Goal: Task Accomplishment & Management: Complete application form

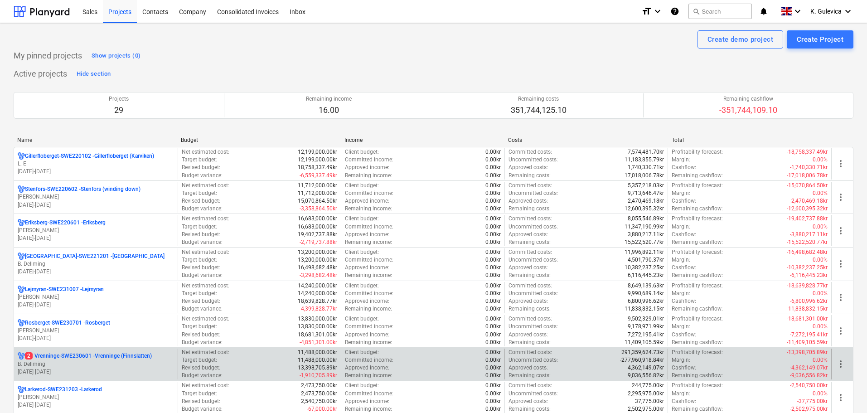
click at [91, 368] on p "[DATE] - [DATE]" at bounding box center [96, 372] width 156 height 8
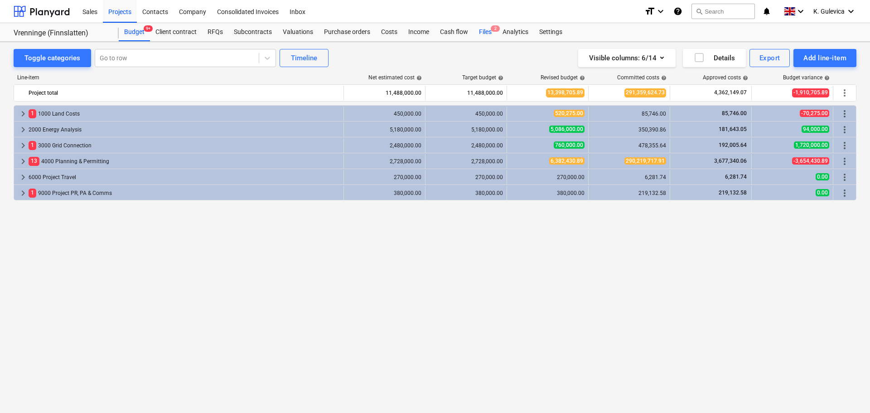
click at [489, 33] on div "Files 2" at bounding box center [486, 32] width 24 height 18
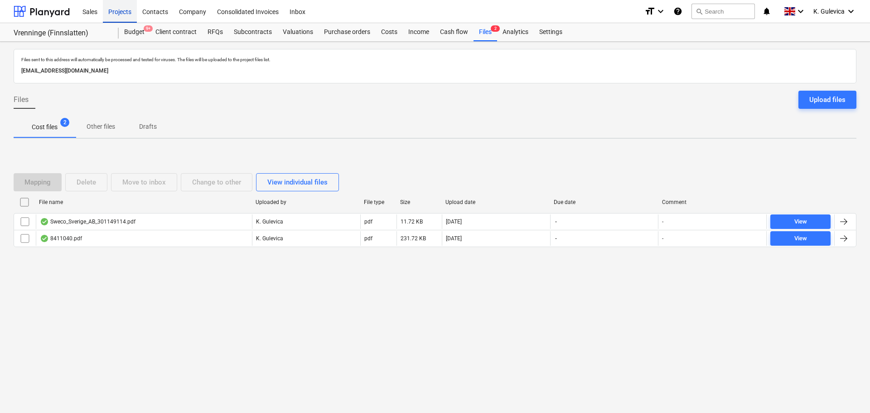
click at [118, 10] on div "Projects" at bounding box center [120, 11] width 34 height 23
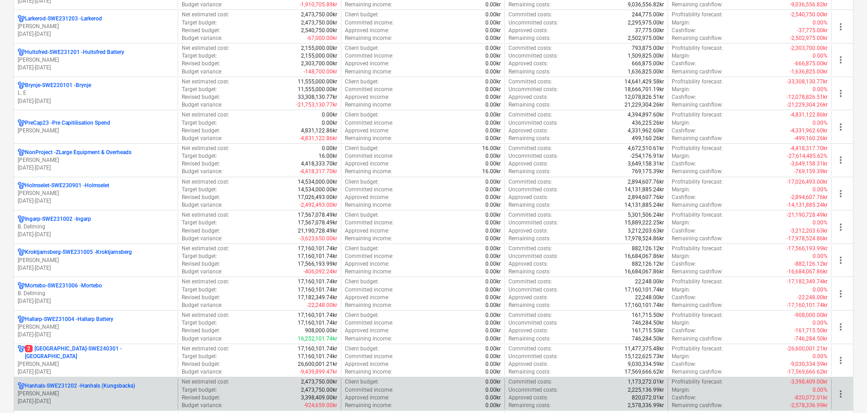
scroll to position [453, 0]
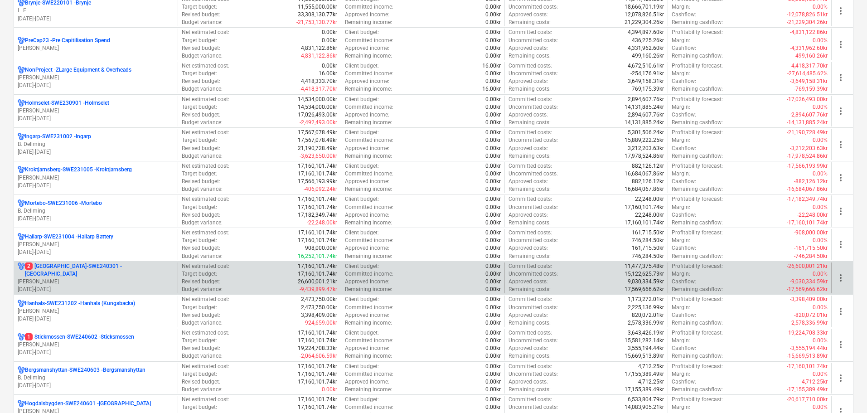
click at [81, 278] on p "[PERSON_NAME]" at bounding box center [96, 282] width 156 height 8
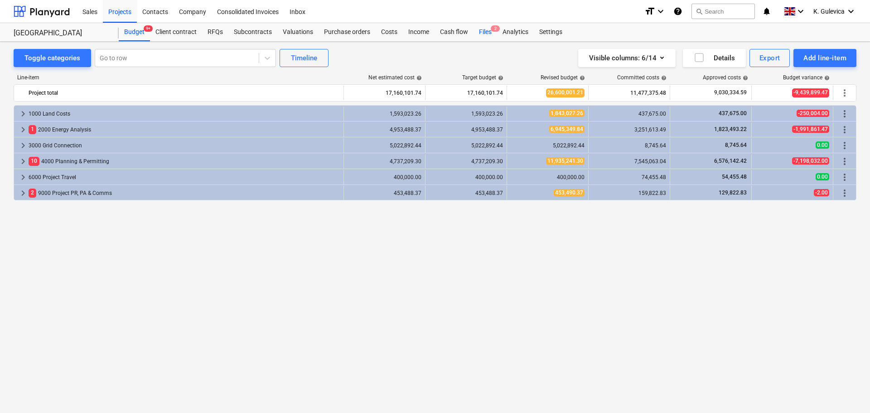
click at [482, 33] on div "Files 2" at bounding box center [486, 32] width 24 height 18
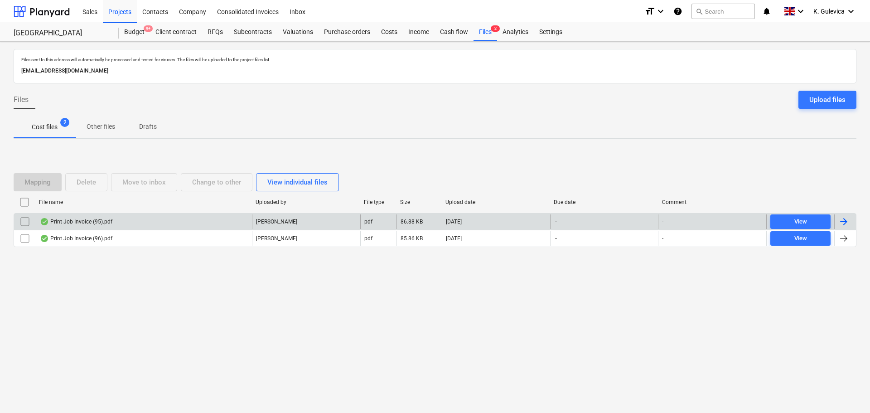
click at [163, 220] on div "Print Job Invoice (95).pdf" at bounding box center [144, 221] width 216 height 15
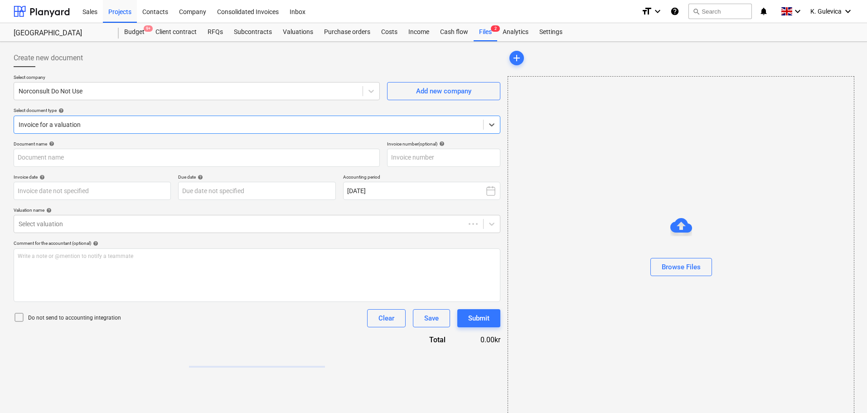
type input "104825445"
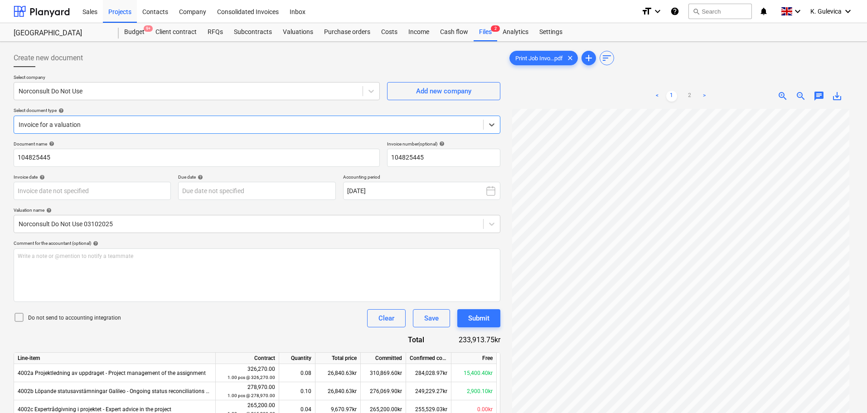
scroll to position [45, 0]
click at [92, 194] on body "Sales Projects Contacts Company Consolidated Invoices Inbox format_size keyboar…" at bounding box center [433, 206] width 867 height 413
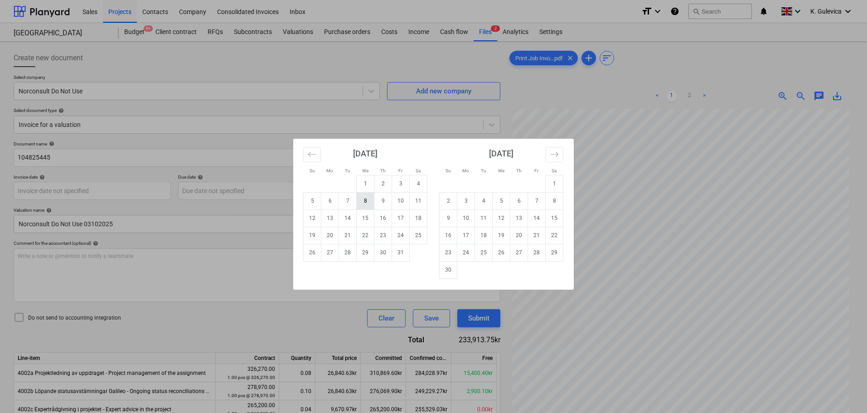
click at [368, 200] on td "8" at bounding box center [366, 200] width 18 height 17
type input "[DATE]"
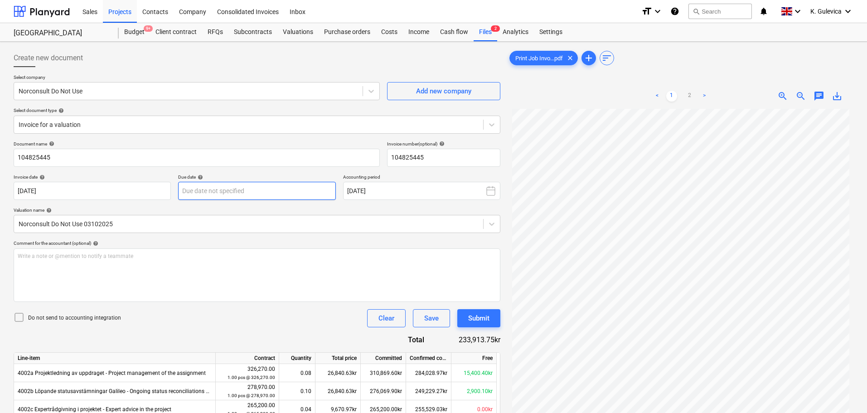
click at [231, 191] on body "Sales Projects Contacts Company Consolidated Invoices Inbox format_size keyboar…" at bounding box center [433, 206] width 867 height 413
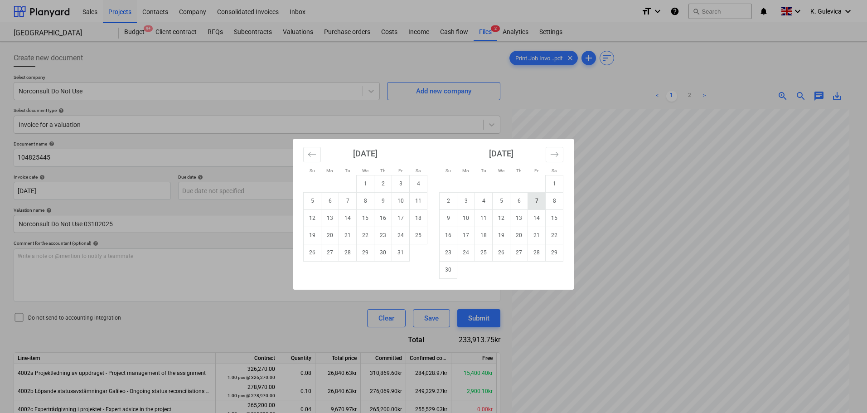
click at [536, 201] on td "7" at bounding box center [537, 200] width 18 height 17
type input "[DATE]"
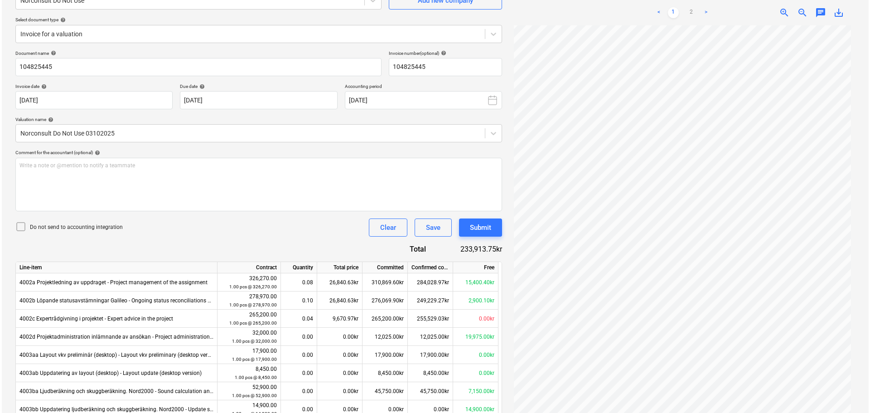
scroll to position [91, 0]
click at [476, 232] on div "Submit" at bounding box center [478, 228] width 21 height 12
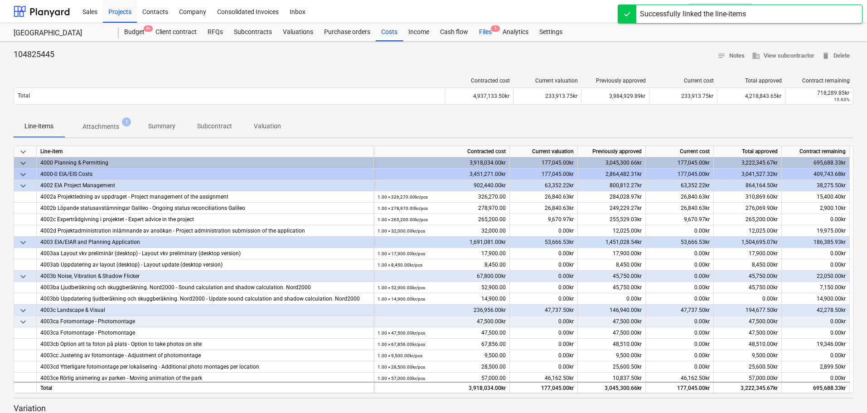
click at [485, 27] on div "Files 1" at bounding box center [486, 32] width 24 height 18
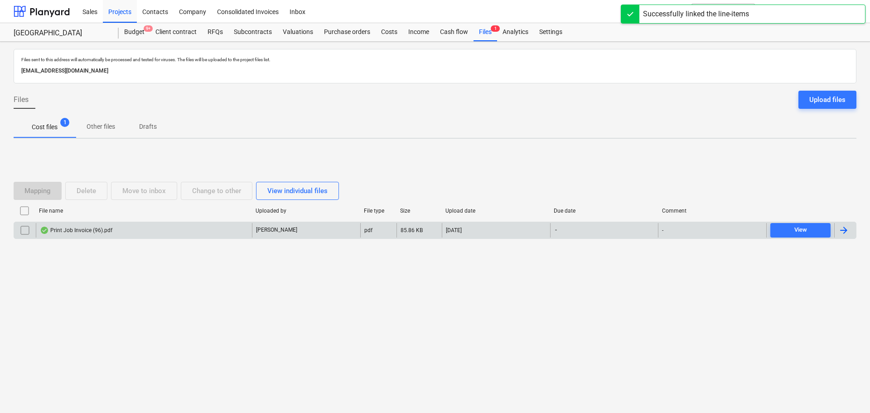
click at [114, 237] on div "Print Job Invoice (96).pdf [PERSON_NAME] pdf 85.86 KB [DATE] - - View" at bounding box center [435, 230] width 843 height 17
click at [325, 232] on div "[PERSON_NAME]" at bounding box center [306, 230] width 108 height 15
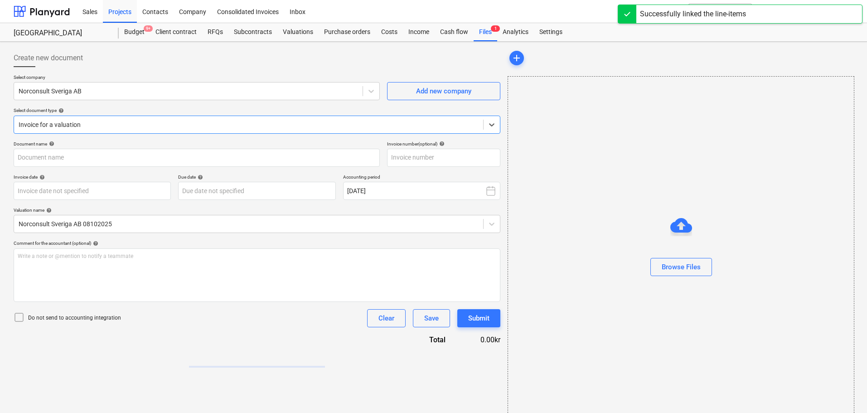
type input "104825499"
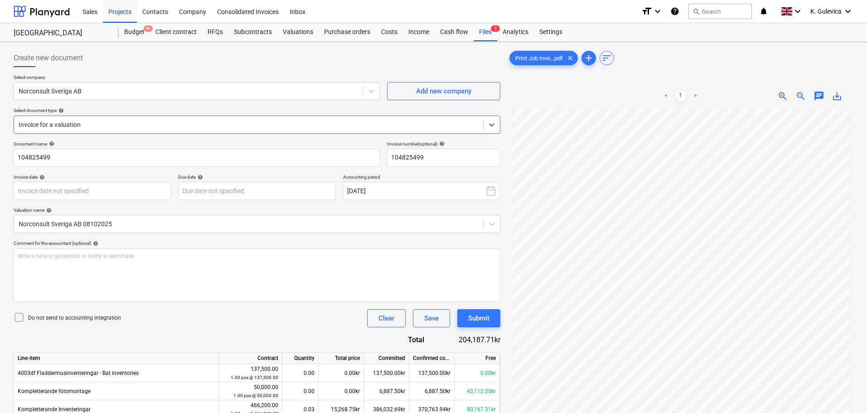
scroll to position [46, 0]
click at [145, 192] on body "Sales Projects Contacts Company Consolidated Invoices Inbox format_size keyboar…" at bounding box center [433, 206] width 867 height 413
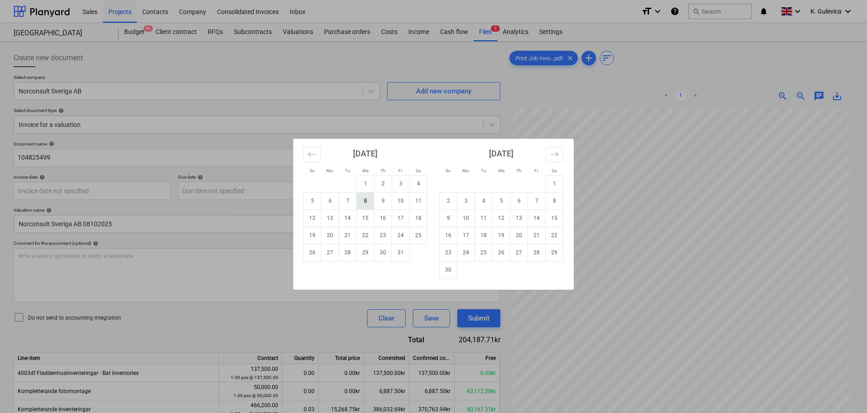
click at [366, 201] on td "8" at bounding box center [366, 200] width 18 height 17
type input "[DATE]"
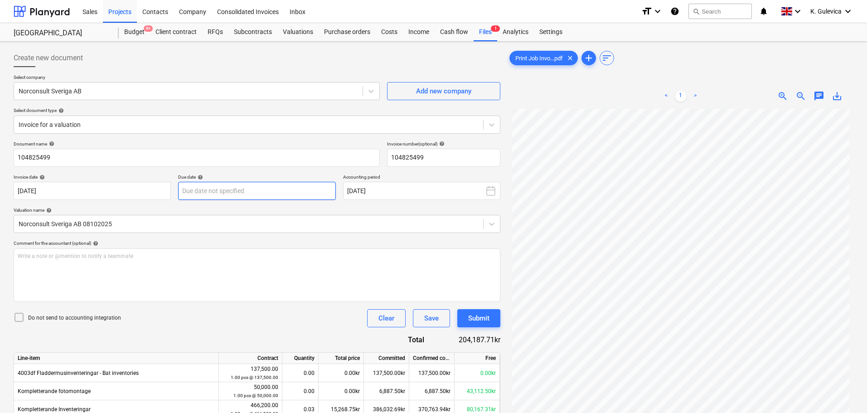
click at [285, 190] on body "Sales Projects Contacts Company Consolidated Invoices Inbox format_size keyboar…" at bounding box center [433, 206] width 867 height 413
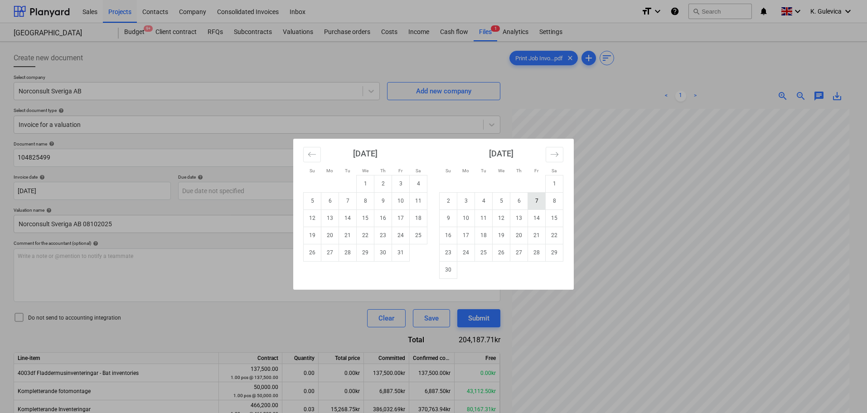
click at [538, 198] on td "7" at bounding box center [537, 200] width 18 height 17
type input "[DATE]"
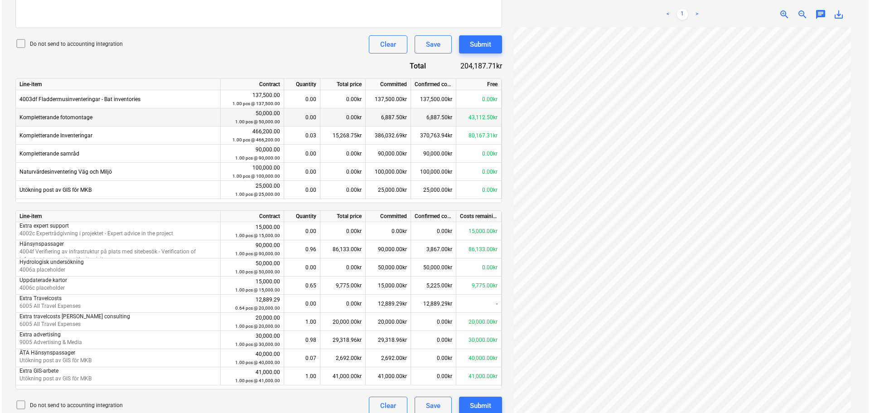
scroll to position [283, 0]
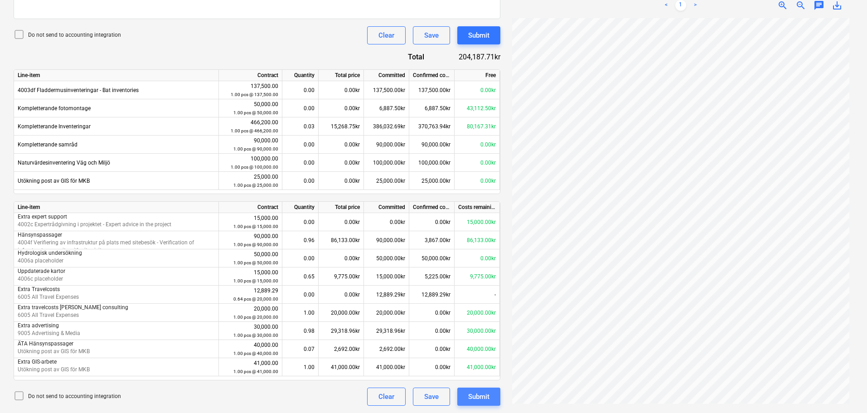
click at [484, 394] on div "Submit" at bounding box center [478, 397] width 21 height 12
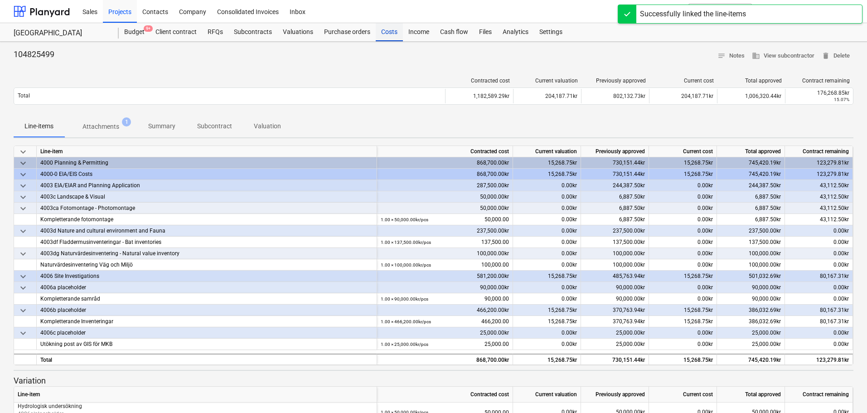
click at [391, 30] on div "Costs" at bounding box center [389, 32] width 27 height 18
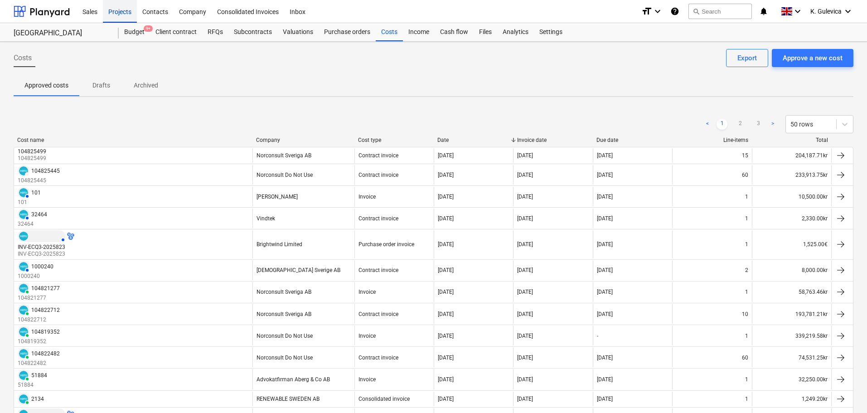
click at [117, 11] on div "Projects" at bounding box center [120, 11] width 34 height 23
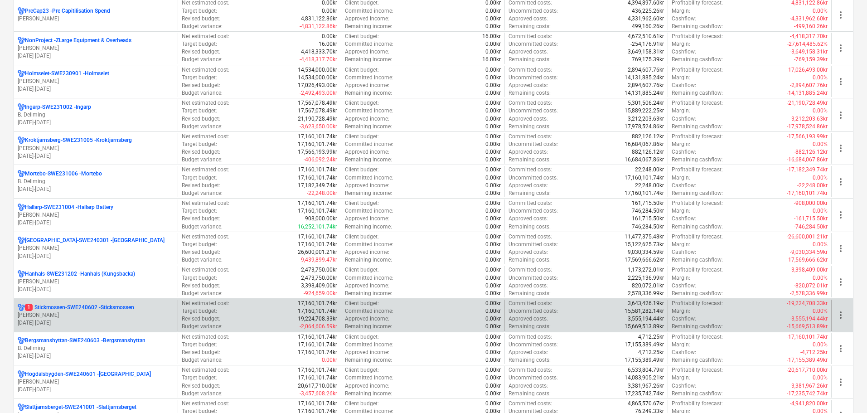
scroll to position [499, 0]
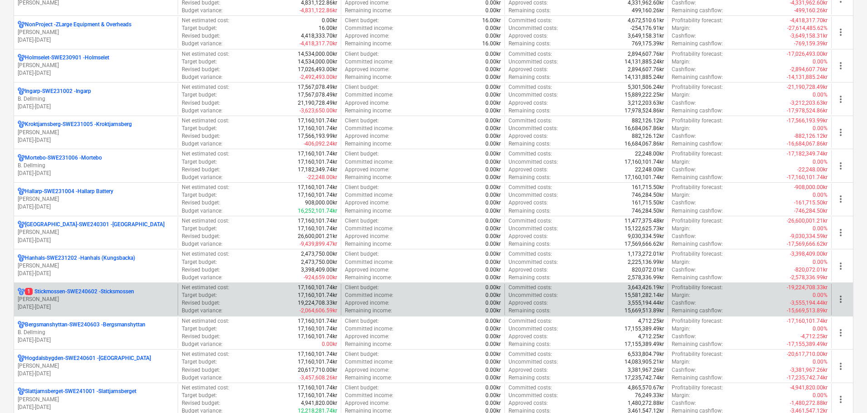
click at [115, 291] on p "1 Stickmossen-SWE240602 - Sticksmossen" at bounding box center [79, 292] width 109 height 8
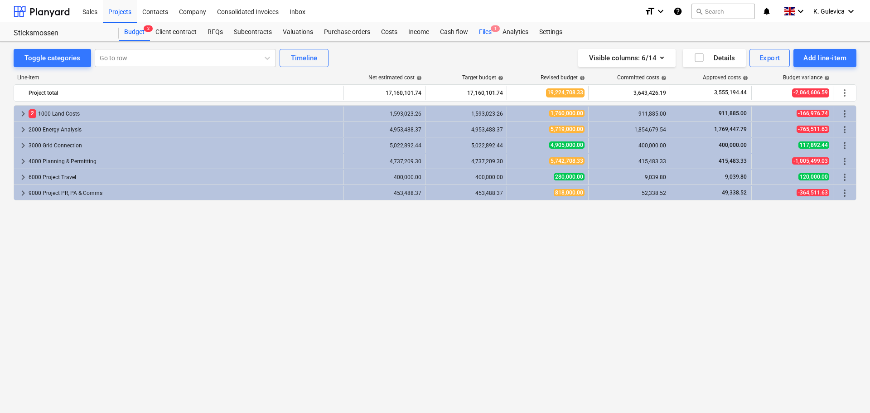
click at [489, 31] on div "Files 1" at bounding box center [486, 32] width 24 height 18
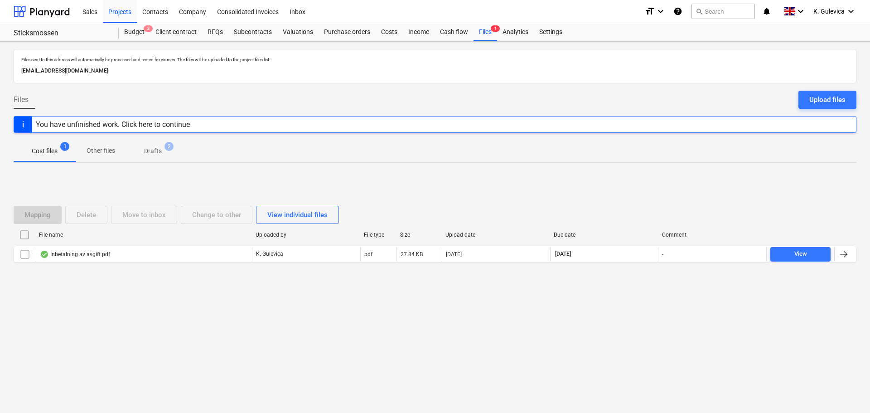
click at [148, 152] on p "Drafts" at bounding box center [153, 151] width 18 height 10
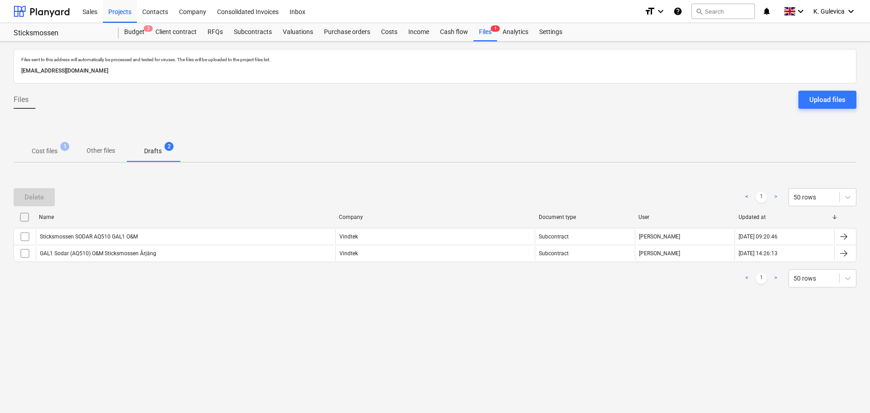
click at [44, 146] on span "Cost files 1" at bounding box center [45, 151] width 62 height 16
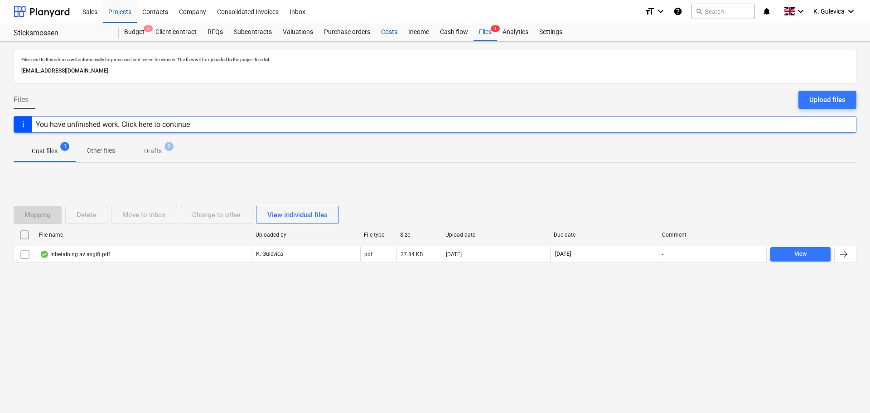
click at [384, 33] on div "Costs" at bounding box center [389, 32] width 27 height 18
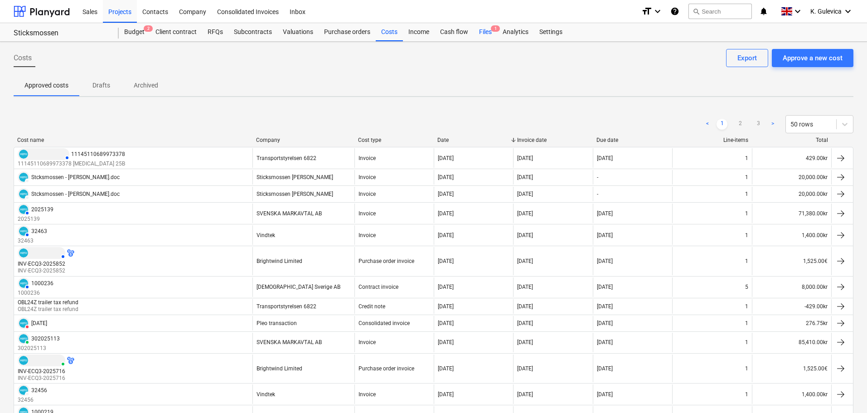
click at [487, 39] on div "Files 1" at bounding box center [486, 32] width 24 height 18
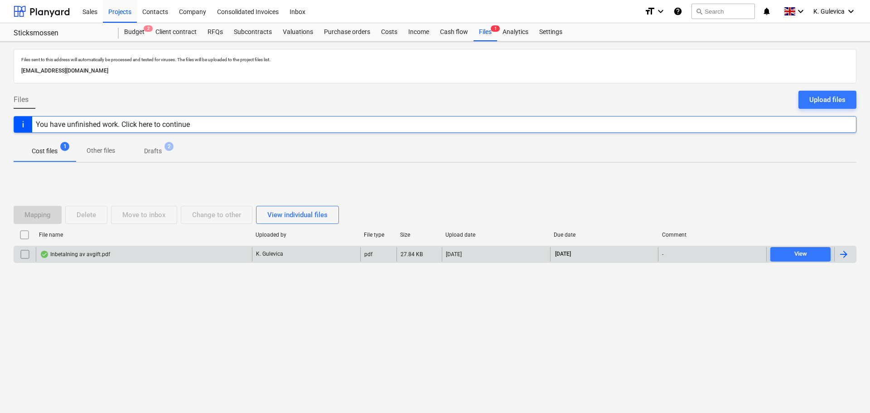
click at [246, 255] on div "Inbetalning av avgift.pdf" at bounding box center [144, 254] width 216 height 15
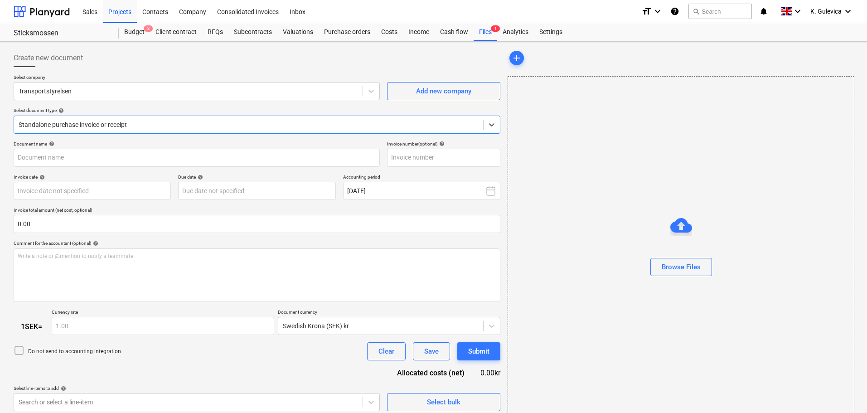
type input "11146910694442171"
type input "[DATE]"
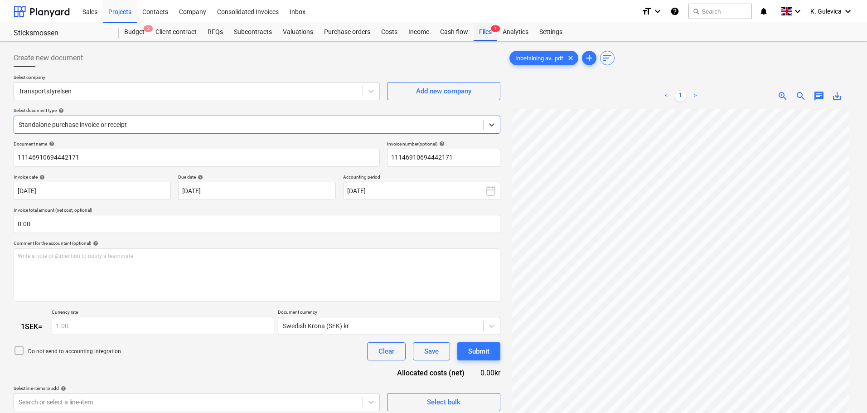
click at [487, 29] on div "Files 1" at bounding box center [486, 32] width 24 height 18
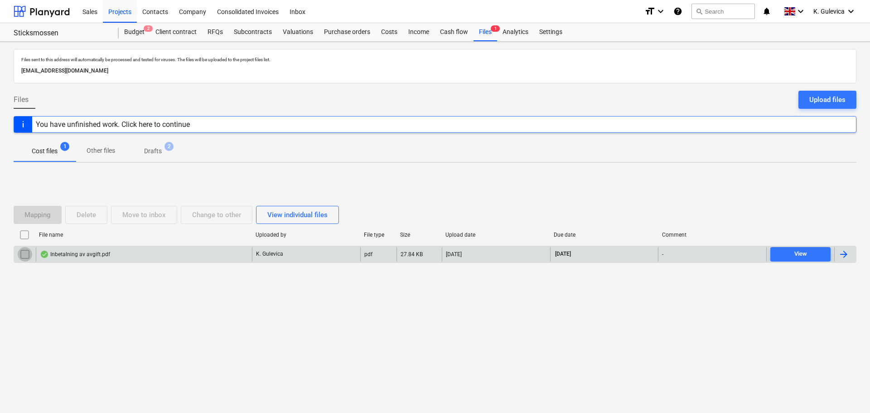
click at [21, 257] on input "checkbox" at bounding box center [25, 254] width 15 height 15
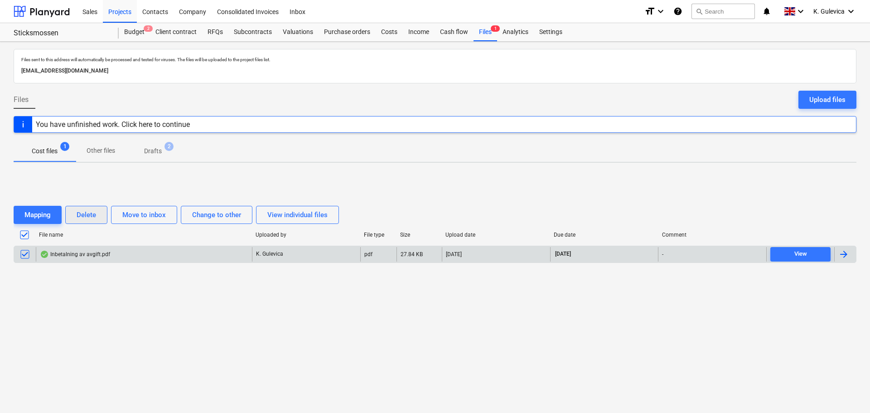
click at [85, 213] on div "Delete" at bounding box center [86, 215] width 19 height 12
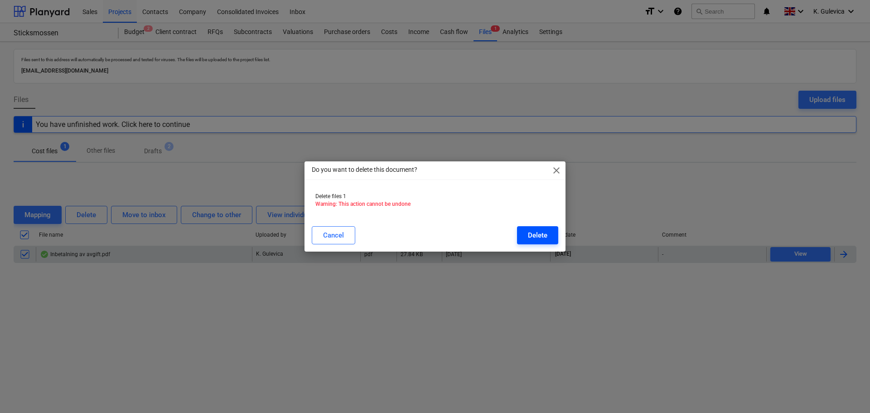
click at [541, 231] on div "Delete" at bounding box center [537, 235] width 19 height 12
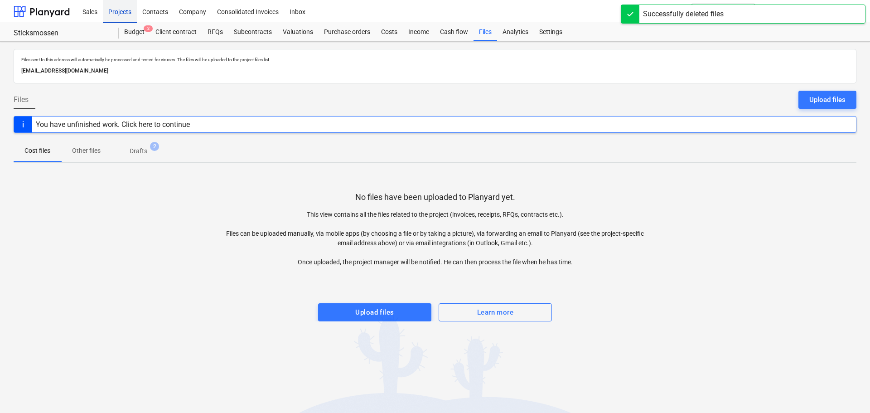
click at [118, 10] on div "Projects" at bounding box center [120, 11] width 34 height 23
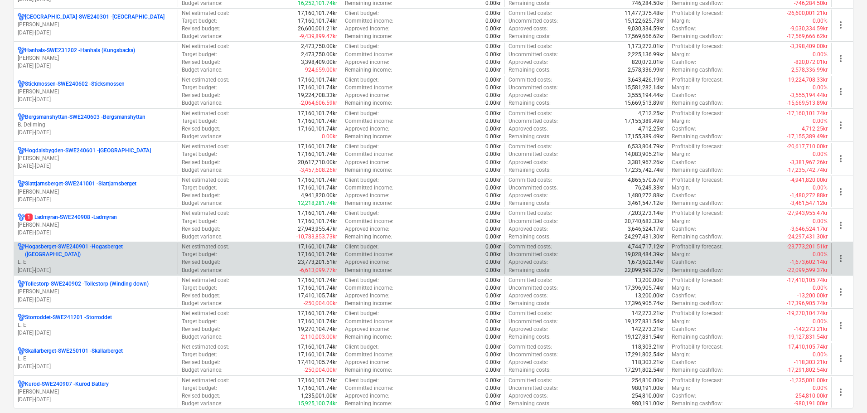
scroll to position [775, 0]
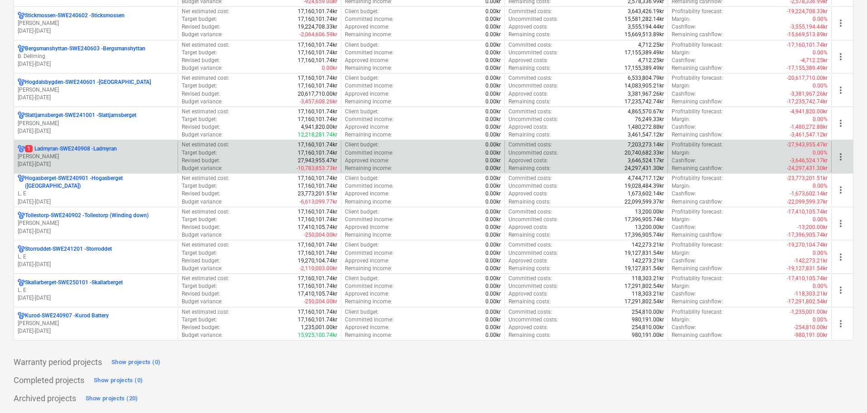
click at [59, 158] on p "[PERSON_NAME]" at bounding box center [96, 157] width 156 height 8
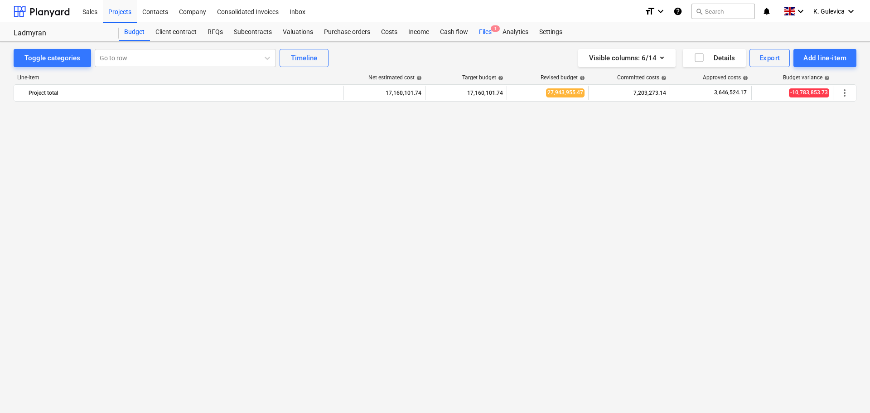
click at [486, 30] on div "Files 1" at bounding box center [486, 32] width 24 height 18
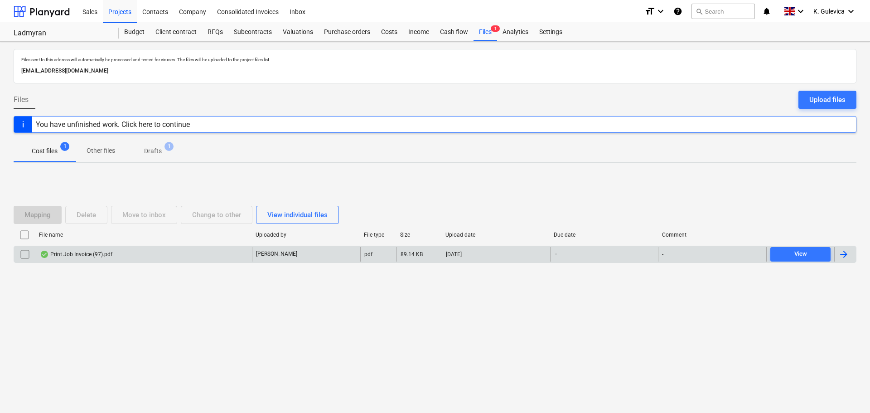
click at [189, 252] on div "Print Job Invoice (97).pdf" at bounding box center [144, 254] width 216 height 15
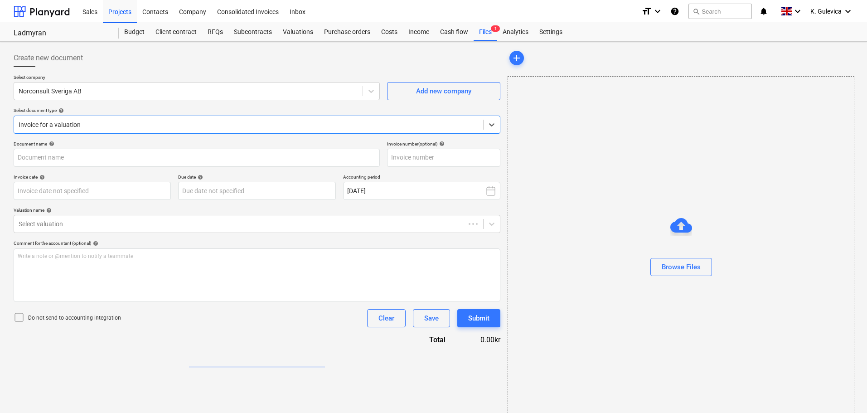
type input "104825469"
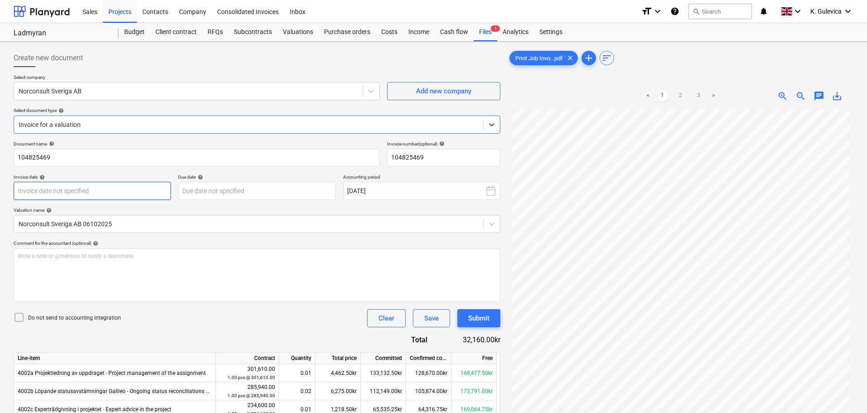
click at [63, 189] on body "Sales Projects Contacts Company Consolidated Invoices Inbox format_size keyboar…" at bounding box center [433, 206] width 867 height 413
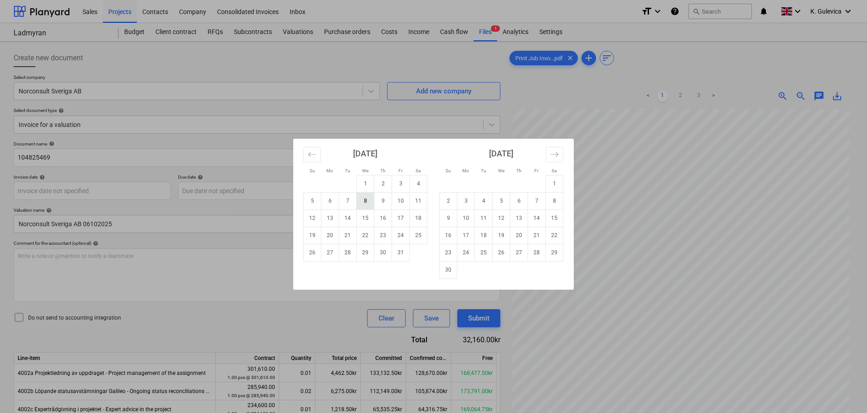
click at [367, 200] on td "8" at bounding box center [366, 200] width 18 height 17
type input "[DATE]"
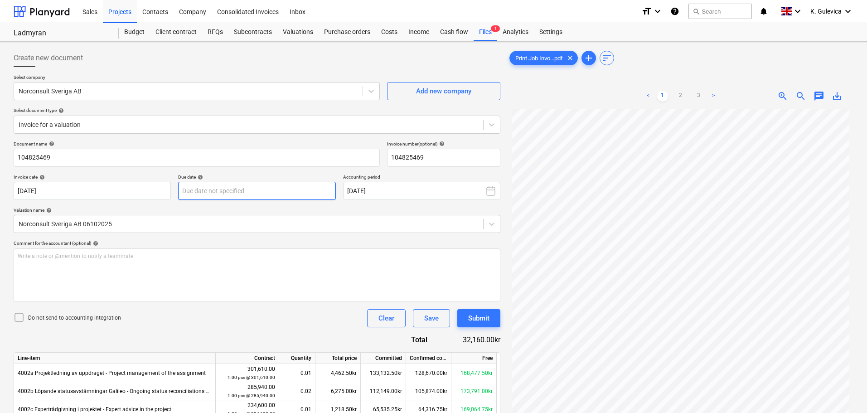
click at [296, 186] on body "Sales Projects Contacts Company Consolidated Invoices Inbox format_size keyboar…" at bounding box center [433, 206] width 867 height 413
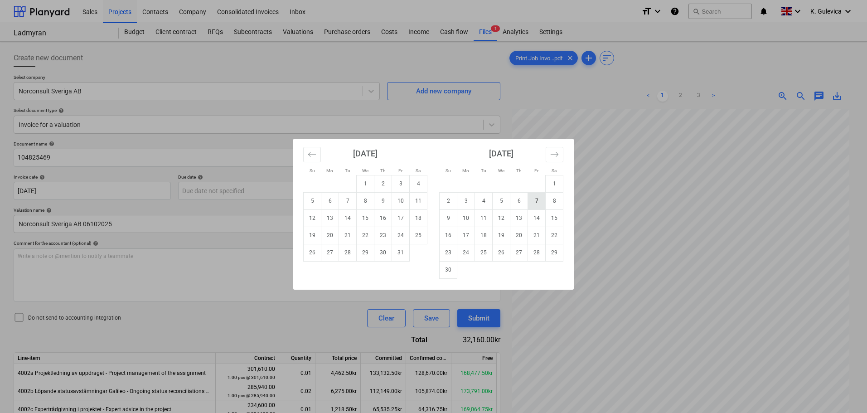
click at [537, 201] on td "7" at bounding box center [537, 200] width 18 height 17
type input "[DATE]"
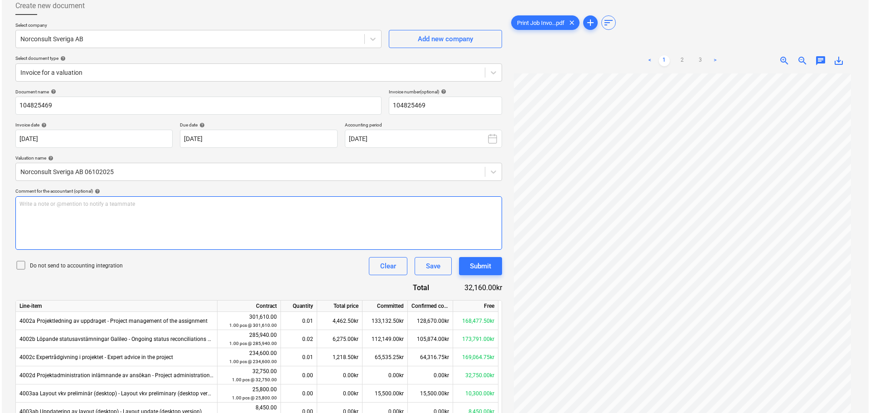
scroll to position [45, 0]
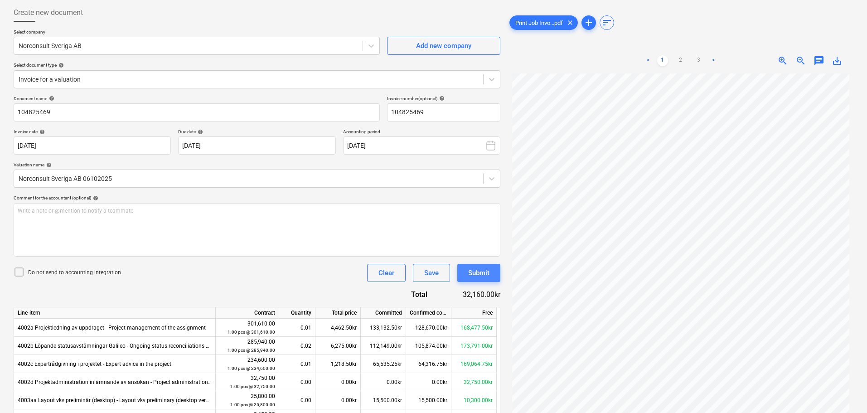
click at [479, 278] on div "Submit" at bounding box center [478, 273] width 21 height 12
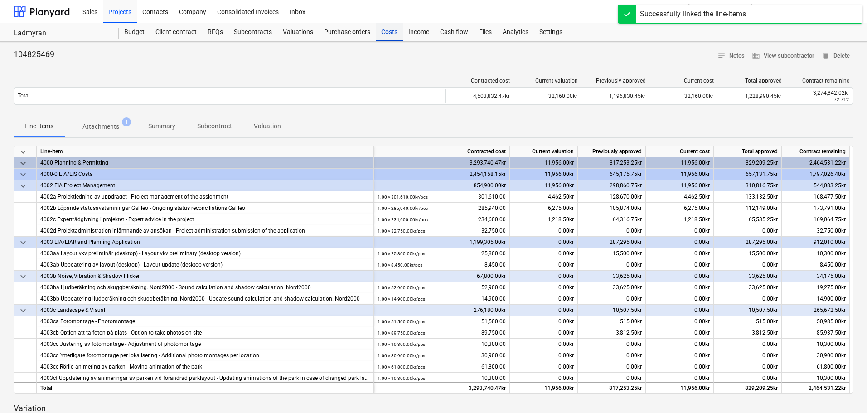
click at [386, 34] on div "Costs" at bounding box center [389, 32] width 27 height 18
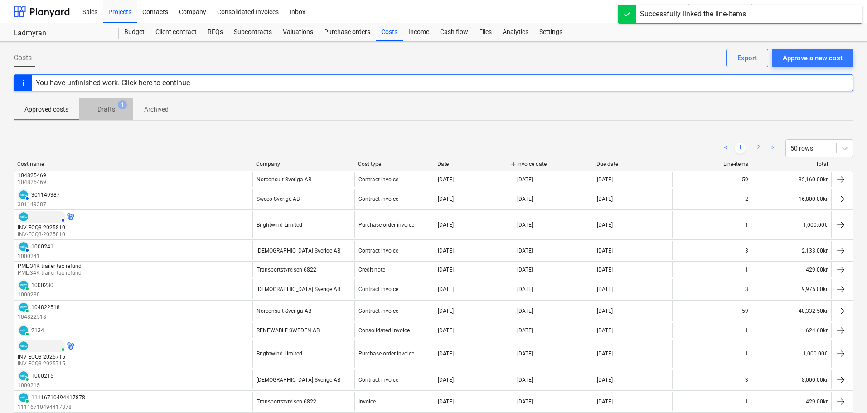
click at [102, 108] on p "Drafts" at bounding box center [106, 110] width 18 height 10
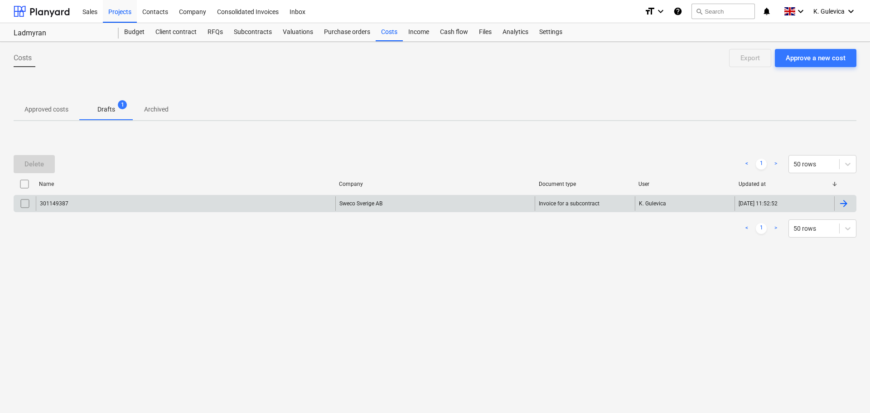
click at [217, 203] on div "301149387" at bounding box center [186, 203] width 300 height 15
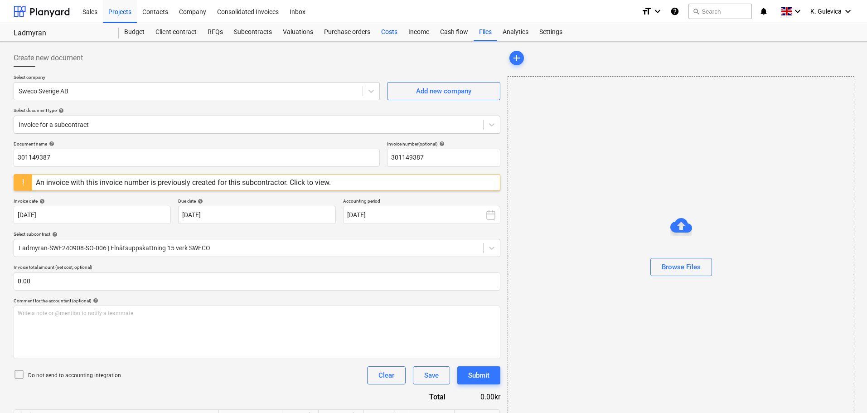
click at [379, 31] on div "Costs" at bounding box center [389, 32] width 27 height 18
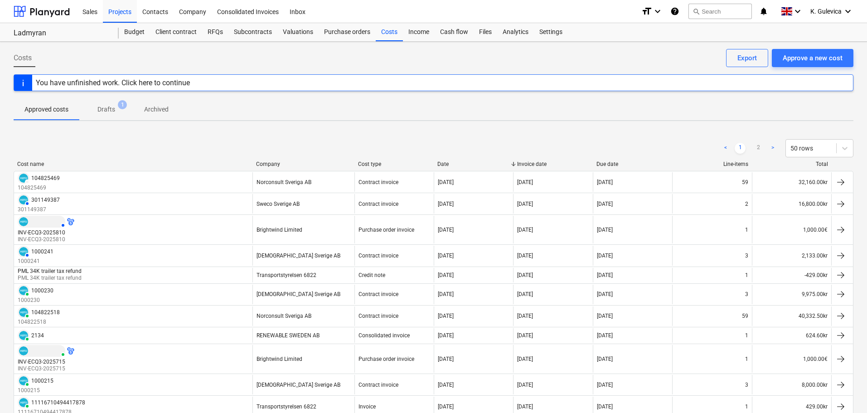
click at [111, 105] on p "Drafts" at bounding box center [106, 110] width 18 height 10
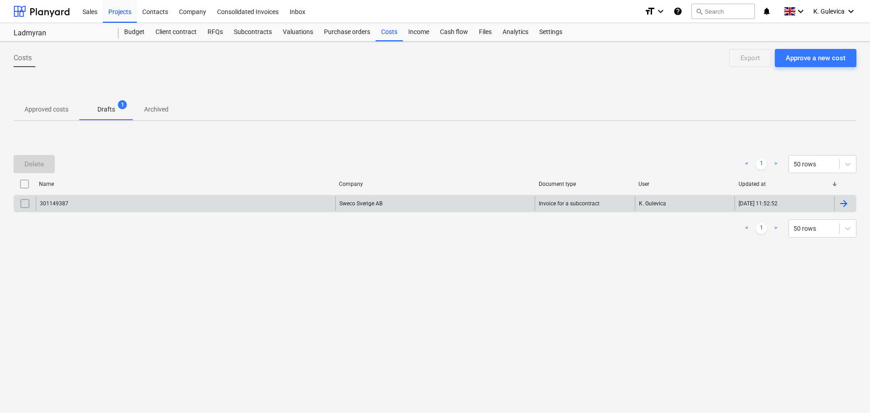
click at [24, 204] on input "checkbox" at bounding box center [25, 203] width 15 height 15
click at [41, 160] on div "Delete" at bounding box center [33, 164] width 19 height 12
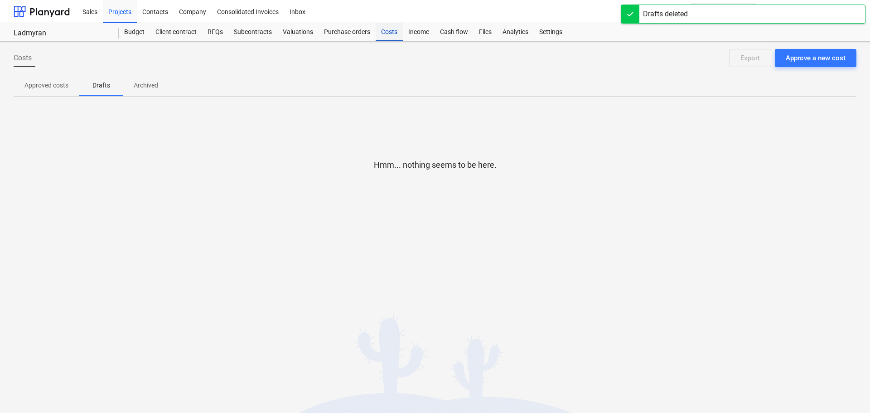
click at [385, 35] on div "Costs" at bounding box center [389, 32] width 27 height 18
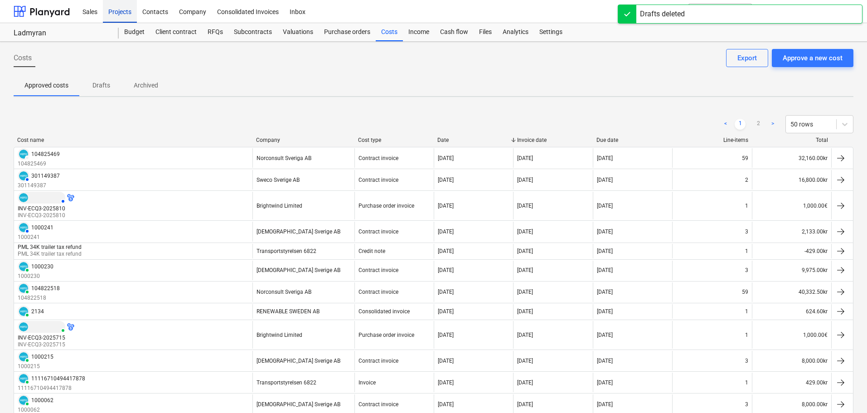
click at [122, 12] on div "Projects" at bounding box center [120, 11] width 34 height 23
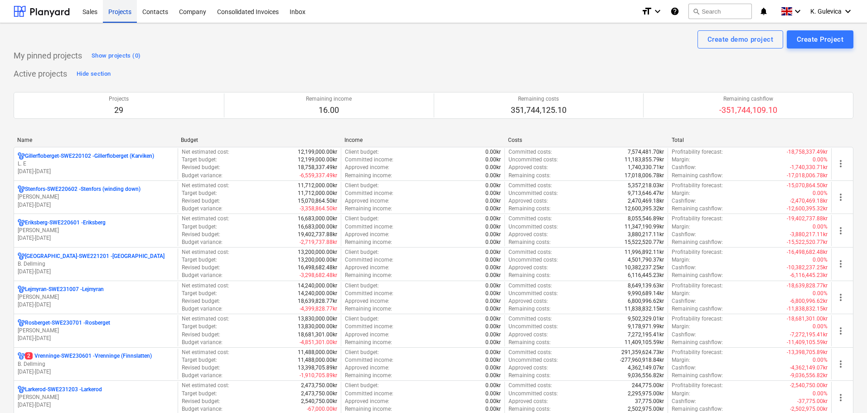
click at [119, 10] on div "Projects" at bounding box center [120, 11] width 34 height 23
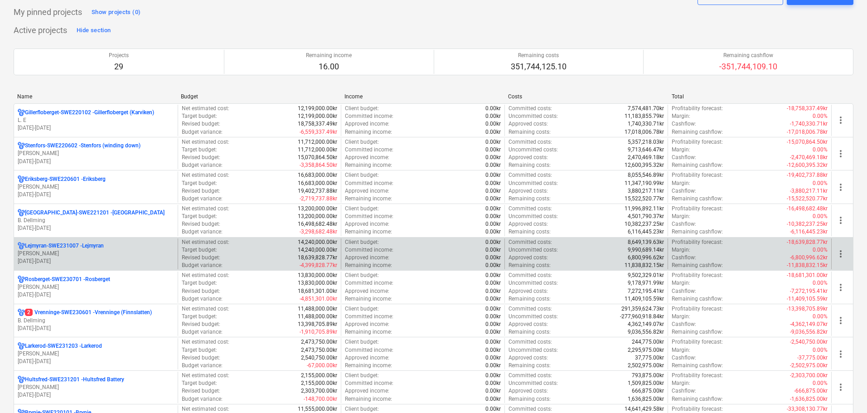
scroll to position [136, 0]
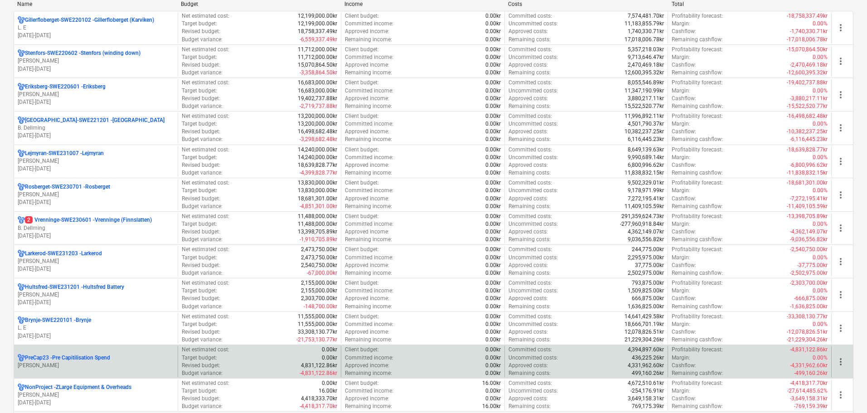
click at [84, 359] on p "PreCap23 - Pre Capitilisation Spend" at bounding box center [67, 358] width 85 height 8
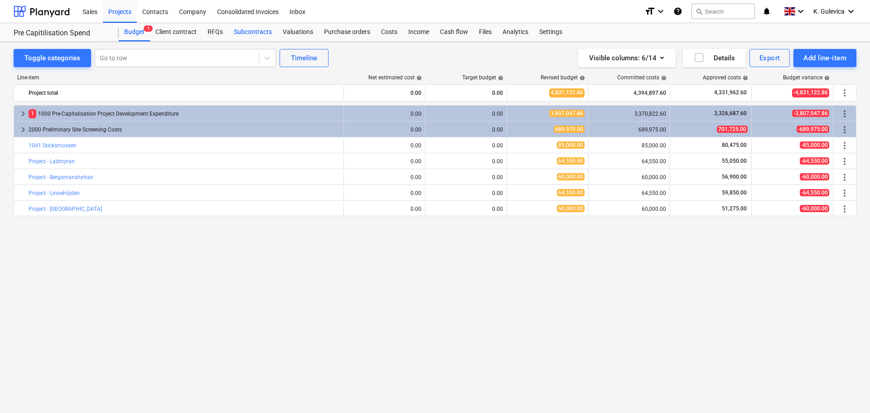
click at [259, 33] on div "Subcontracts" at bounding box center [252, 32] width 49 height 18
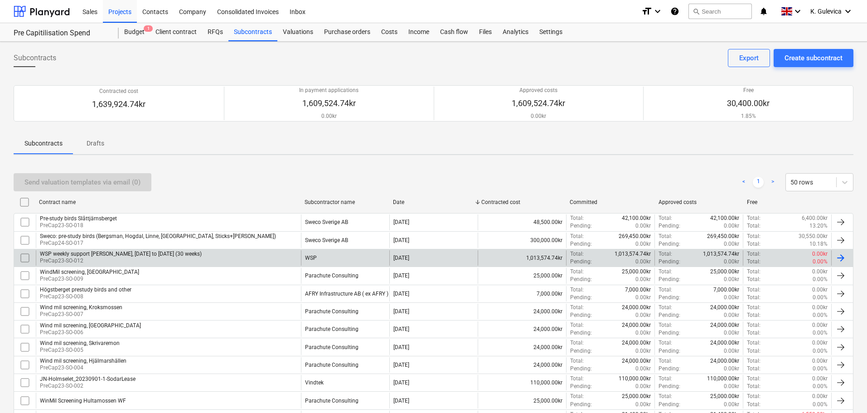
click at [289, 263] on div "WSP weekly support [PERSON_NAME], [DATE] to [DATE] (30 weeks) PreCap23-SO-012" at bounding box center [168, 257] width 265 height 15
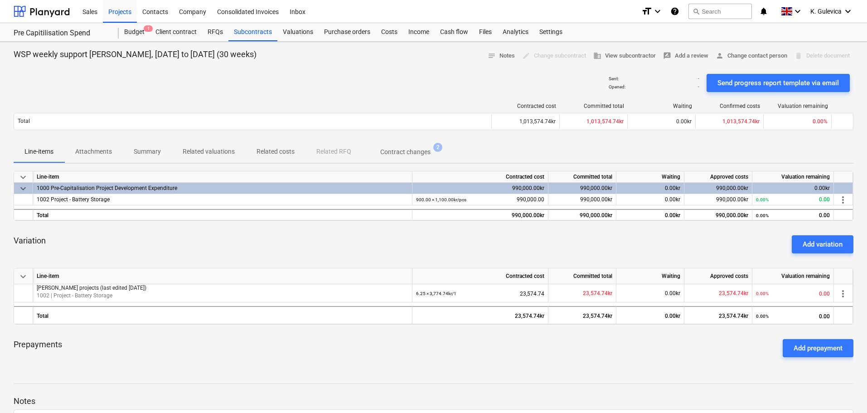
click at [410, 152] on p "Contract changes" at bounding box center [405, 152] width 50 height 10
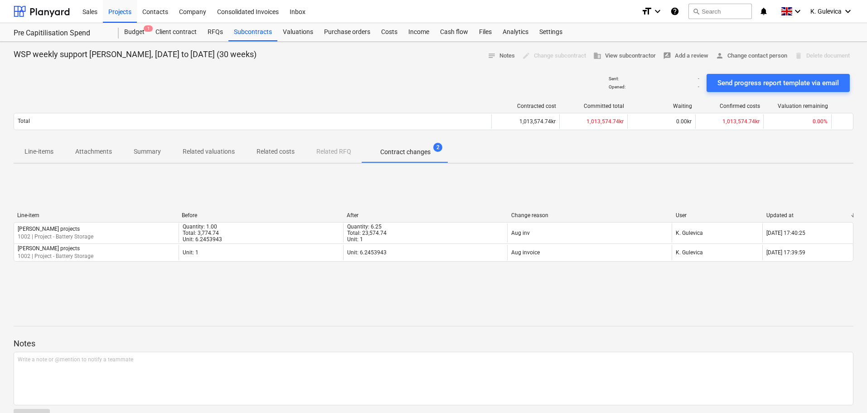
click at [276, 150] on p "Related costs" at bounding box center [276, 152] width 38 height 10
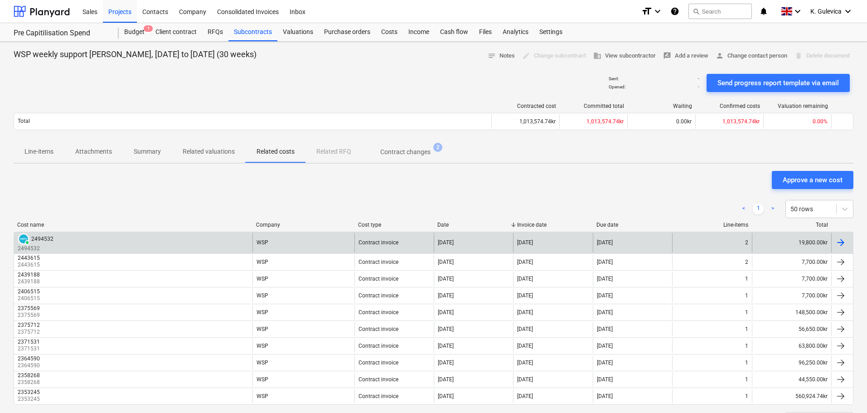
click at [271, 242] on div "WSP" at bounding box center [303, 242] width 102 height 19
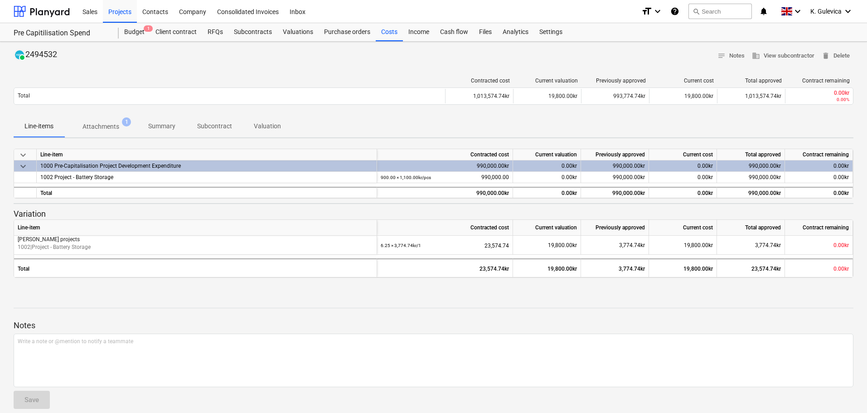
click at [109, 125] on p "Attachments" at bounding box center [100, 127] width 37 height 10
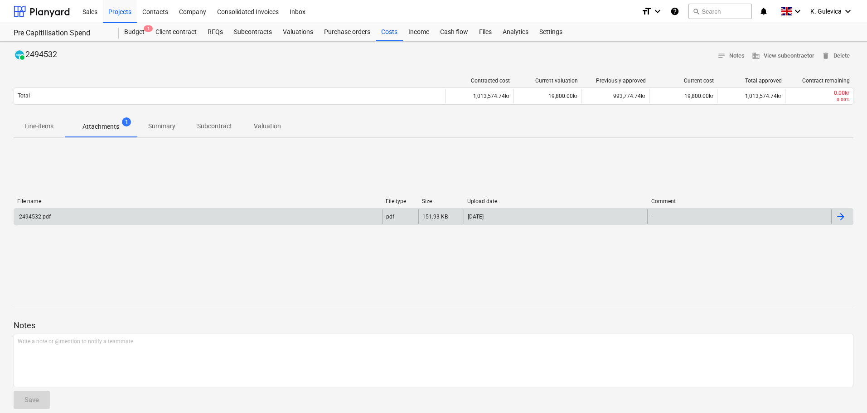
click at [160, 216] on div "2494532.pdf" at bounding box center [198, 216] width 368 height 15
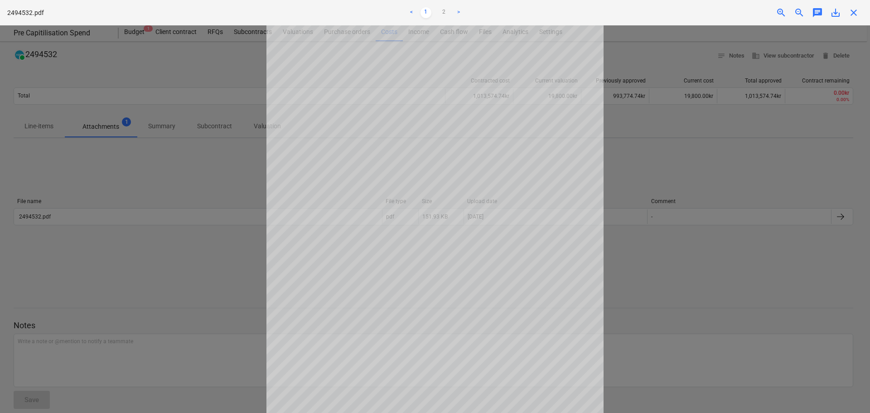
click at [856, 10] on span "close" at bounding box center [853, 12] width 11 height 11
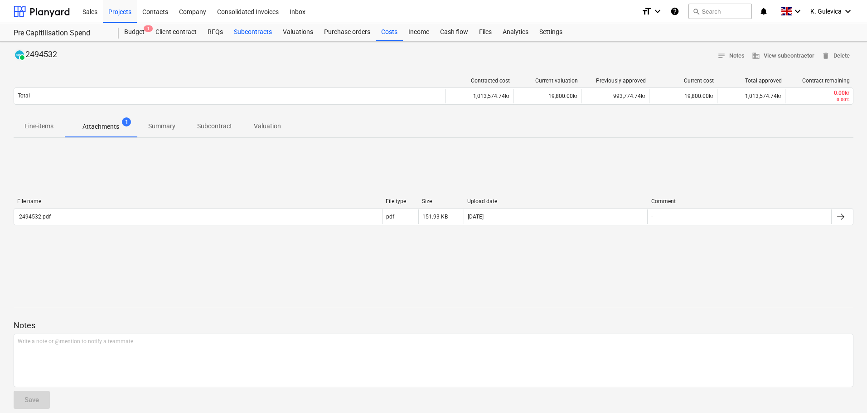
drag, startPoint x: 238, startPoint y: 30, endPoint x: 243, endPoint y: 38, distance: 8.9
click at [238, 30] on div "Subcontracts" at bounding box center [252, 32] width 49 height 18
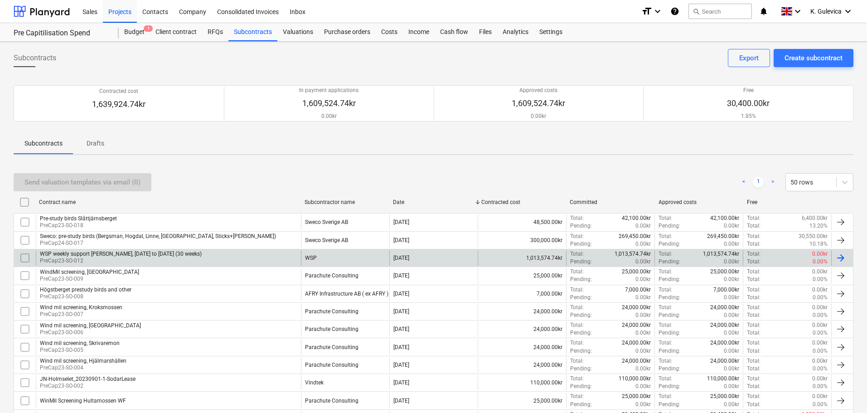
click at [202, 255] on div "WSP weekly support [PERSON_NAME], [DATE] to [DATE] (30 weeks) PreCap23-SO-012" at bounding box center [168, 257] width 265 height 15
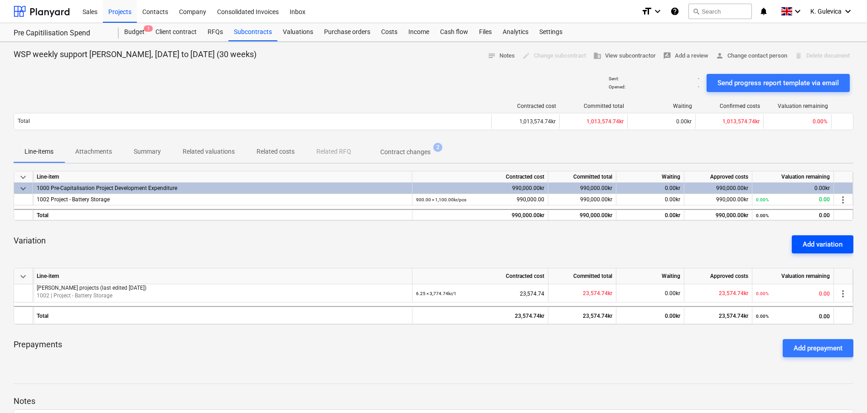
click at [818, 241] on div "Add variation" at bounding box center [823, 244] width 40 height 12
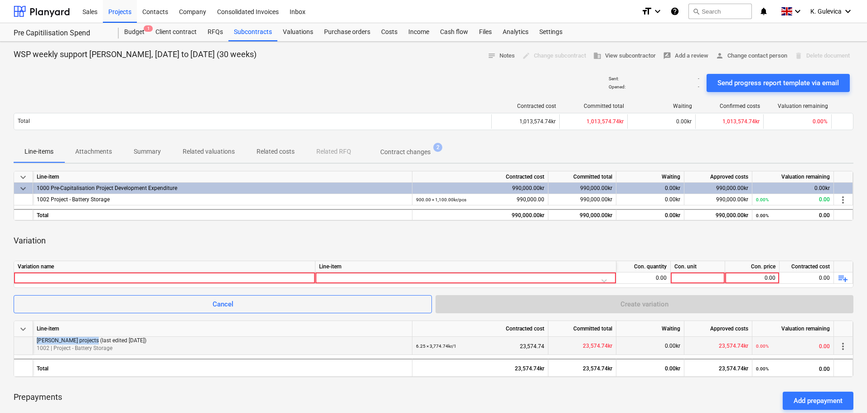
drag, startPoint x: 89, startPoint y: 340, endPoint x: 24, endPoint y: 340, distance: 65.7
click at [0, 0] on div "[PERSON_NAME] projects (last edited [DATE]) 1002 | Project - Battery Storage 6.…" at bounding box center [0, 0] width 0 height 0
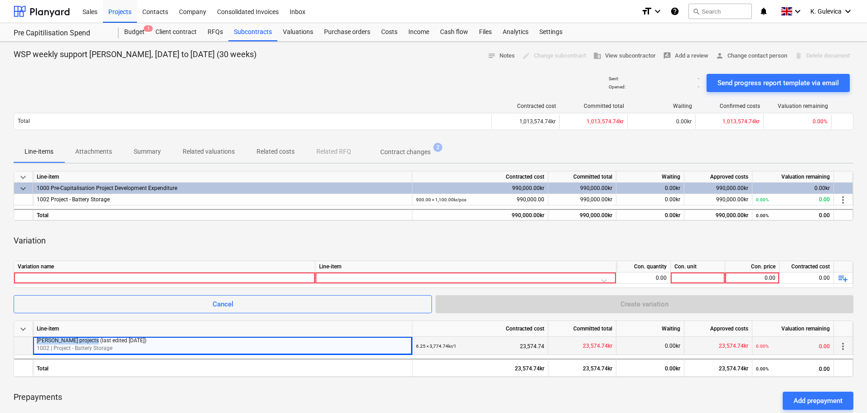
copy div "[PERSON_NAME] projects"
click at [88, 271] on div "Variation name" at bounding box center [164, 266] width 301 height 11
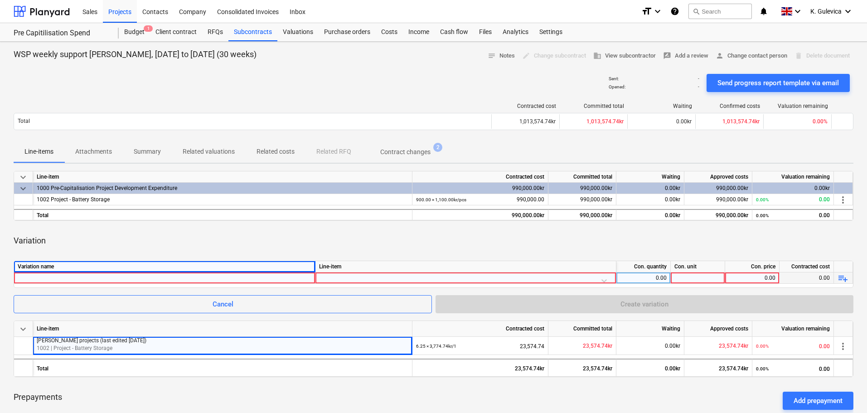
click at [89, 275] on div at bounding box center [165, 277] width 294 height 11
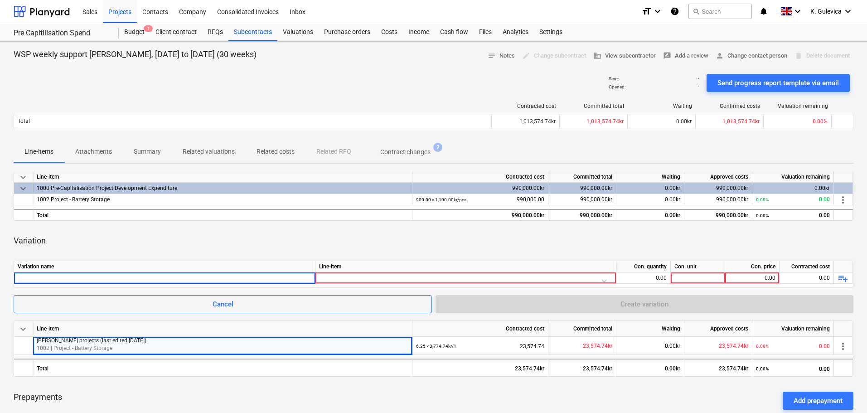
type input "[PERSON_NAME] projects"
click at [568, 276] on div at bounding box center [465, 280] width 293 height 16
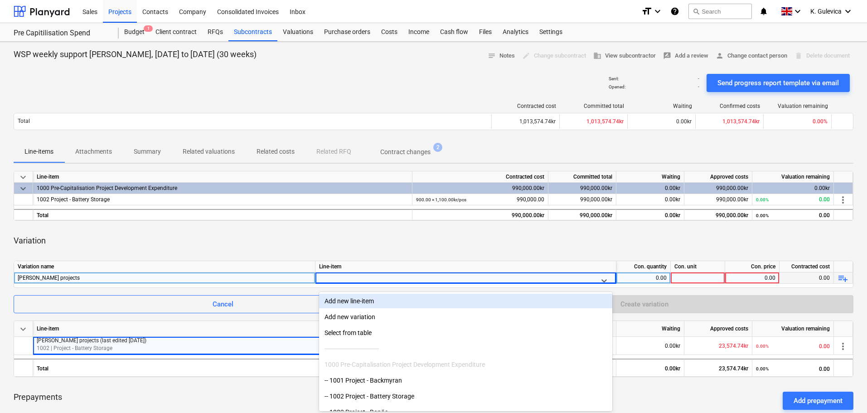
scroll to position [20, 0]
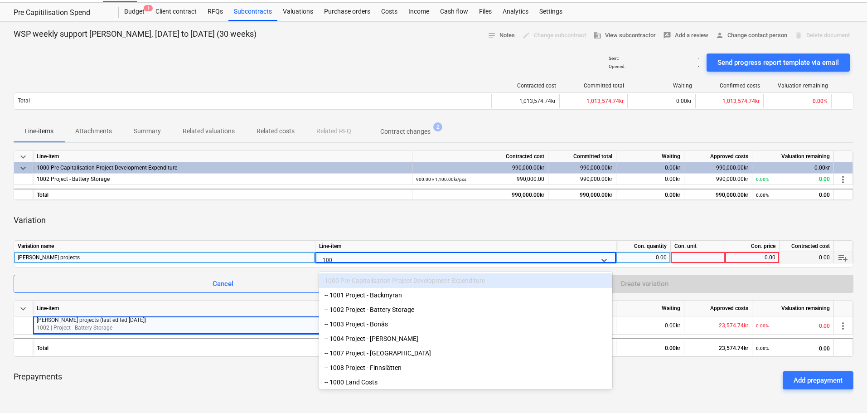
type input "1002"
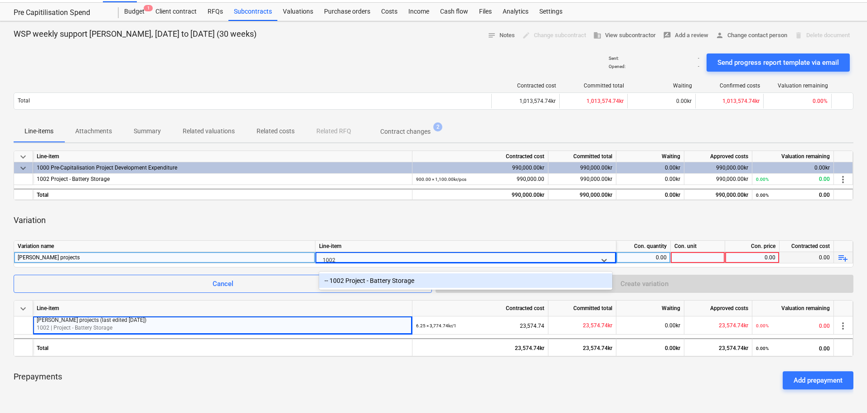
click at [399, 281] on div "-- 1002 Project - Battery Storage" at bounding box center [465, 280] width 293 height 15
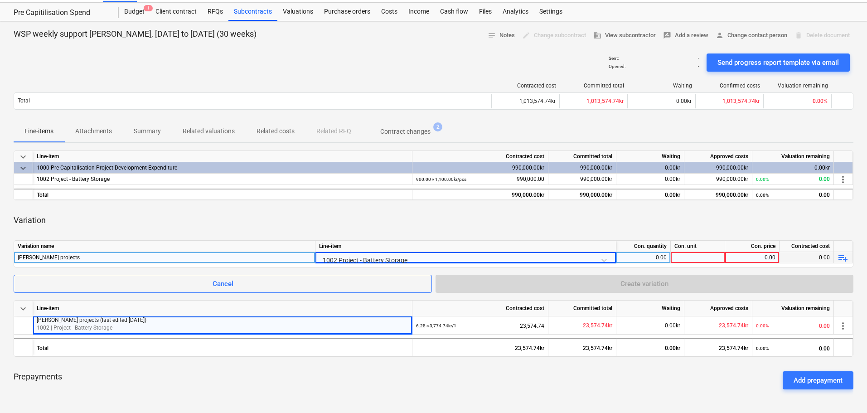
click at [657, 260] on div "0.00" at bounding box center [643, 257] width 47 height 11
type input "1"
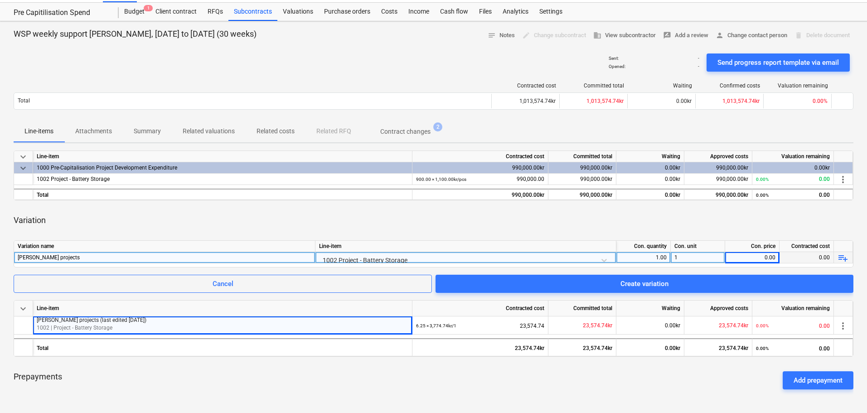
click at [762, 255] on div "0.00" at bounding box center [752, 257] width 47 height 11
type input "15400"
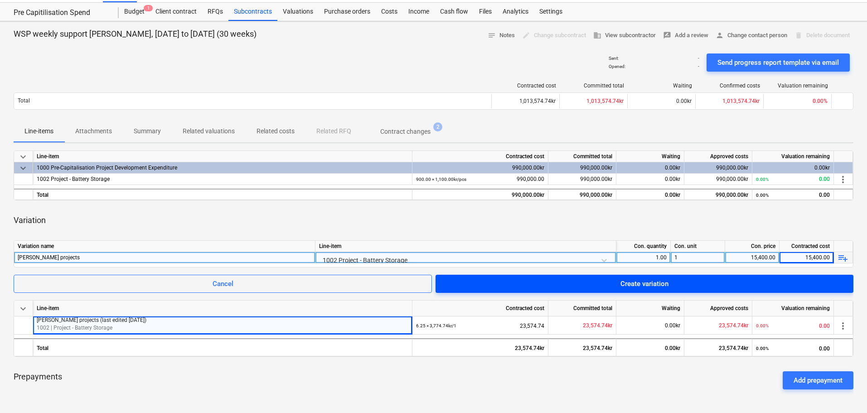
click at [638, 285] on div "Create variation" at bounding box center [644, 284] width 48 height 12
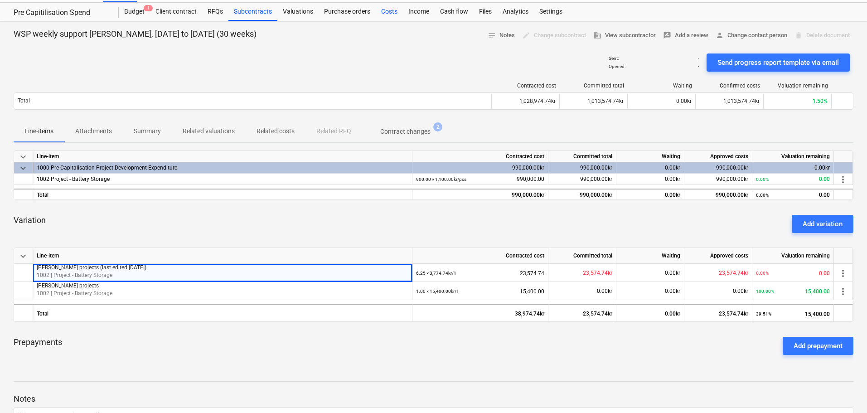
click at [387, 12] on div "Costs" at bounding box center [389, 12] width 27 height 18
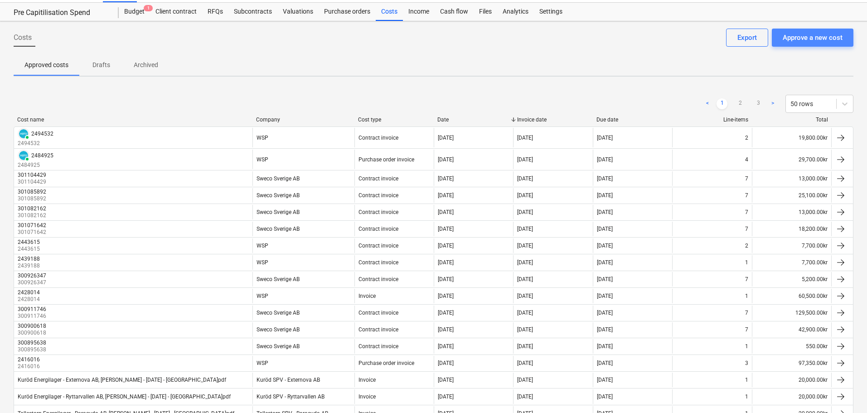
click at [813, 39] on div "Approve a new cost" at bounding box center [813, 38] width 60 height 12
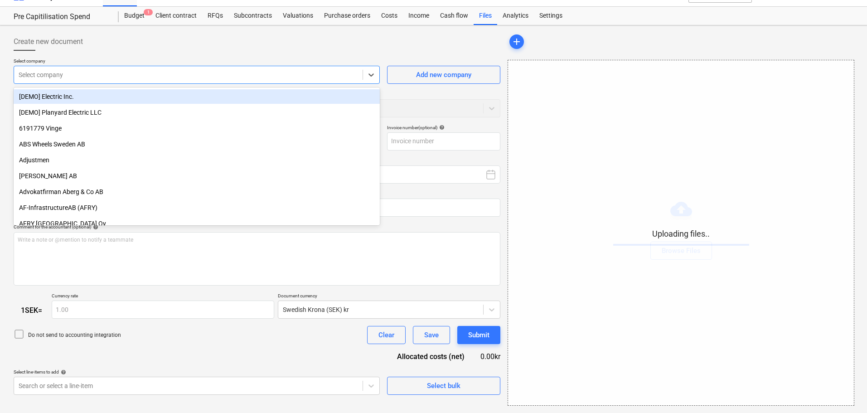
click at [189, 69] on div "Select company" at bounding box center [188, 74] width 349 height 13
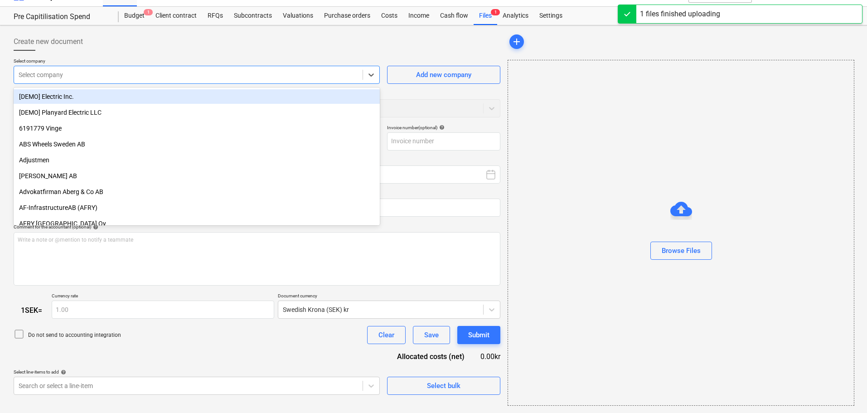
type input "w"
type input "2504427.pdf"
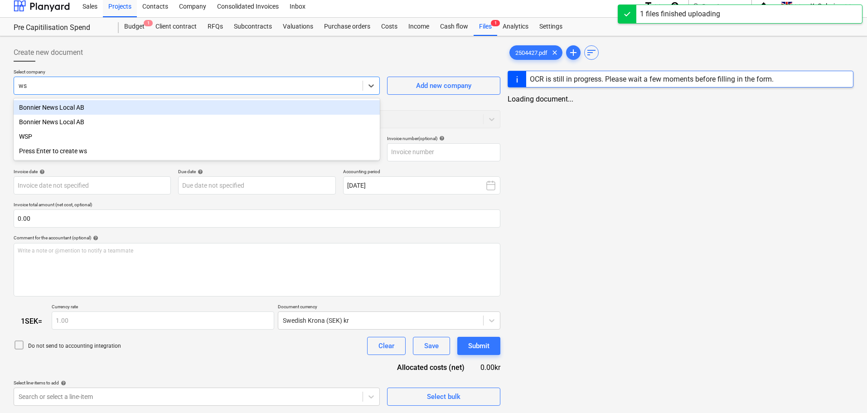
scroll to position [16, 0]
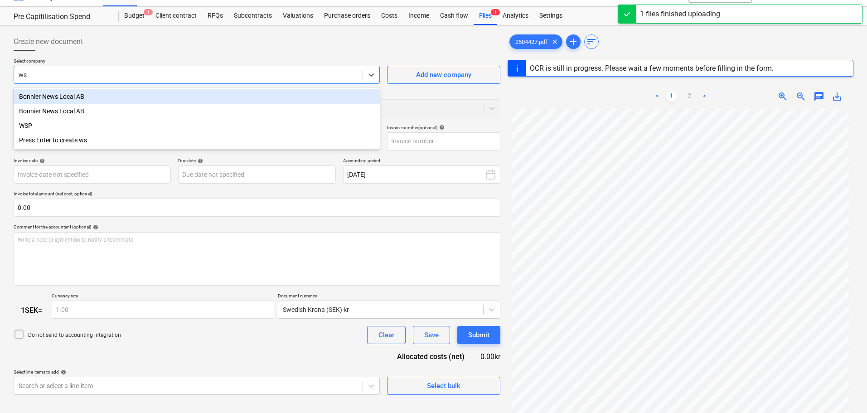
type input "wsp"
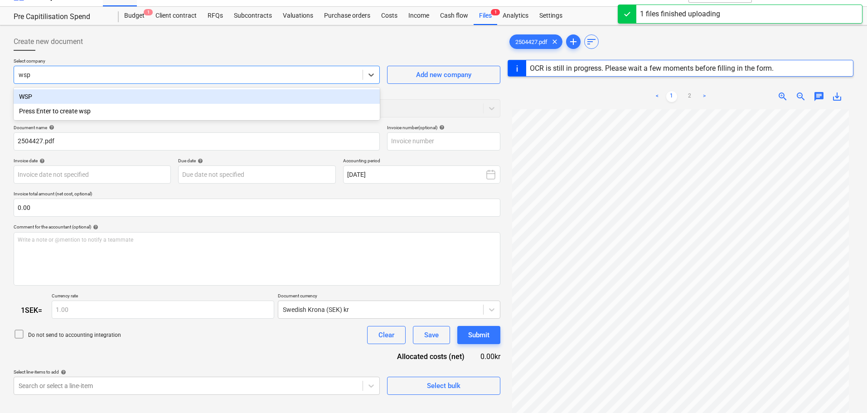
click at [180, 94] on div "WSP" at bounding box center [197, 96] width 366 height 15
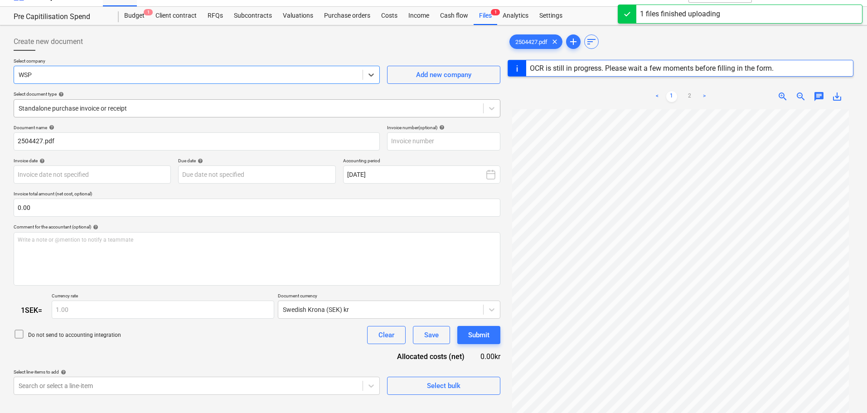
click at [145, 110] on div at bounding box center [249, 108] width 460 height 9
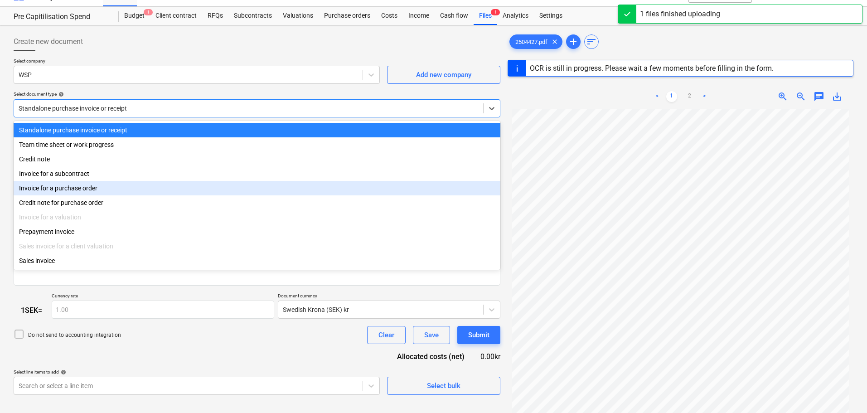
type input "2504427"
type input "[DATE]"
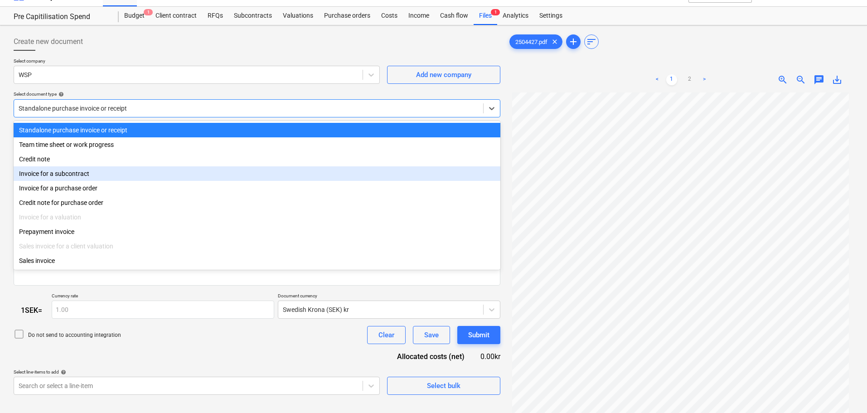
click at [71, 176] on div "Invoice for a subcontract" at bounding box center [257, 173] width 487 height 15
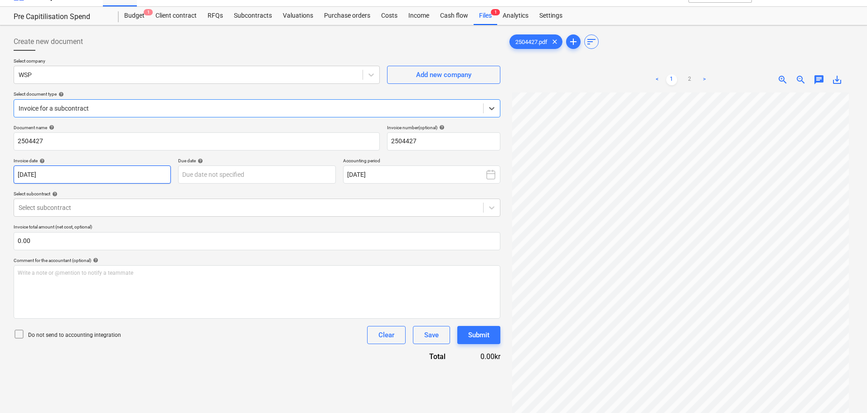
click at [69, 174] on body "Sales Projects Contacts Company Consolidated Invoices Inbox format_size keyboar…" at bounding box center [433, 190] width 867 height 413
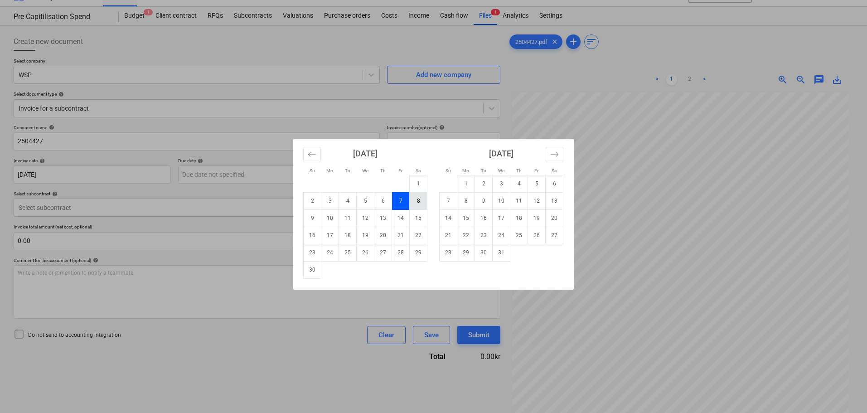
click at [423, 200] on td "8" at bounding box center [419, 200] width 18 height 17
type input "[DATE]"
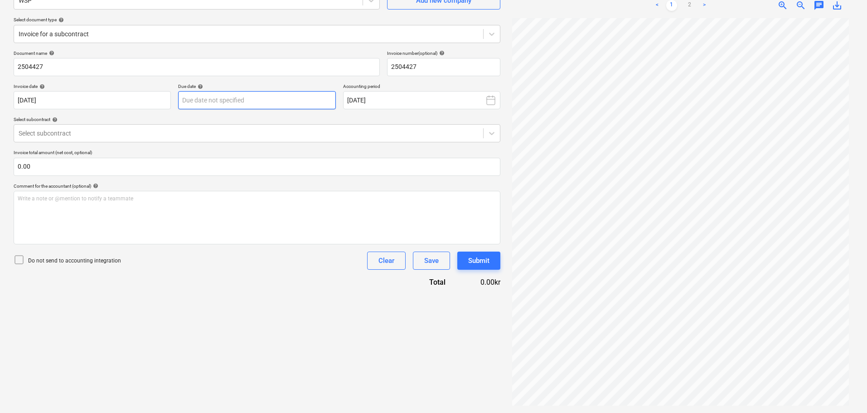
click at [237, 106] on body "Sales Projects Contacts Company Consolidated Invoices Inbox format_size keyboar…" at bounding box center [433, 115] width 867 height 413
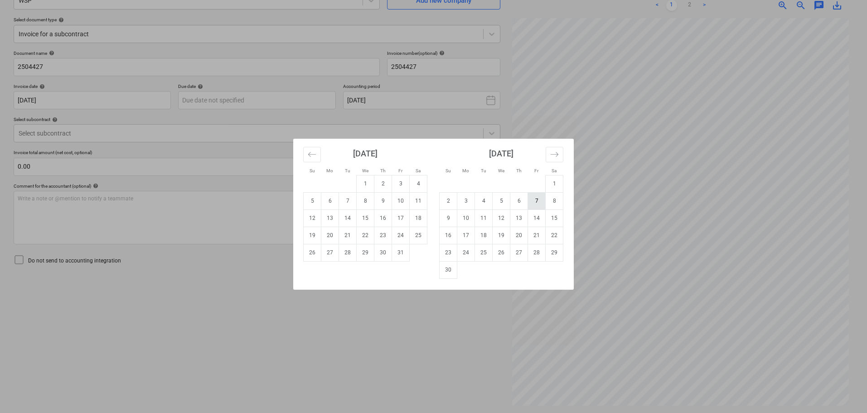
click at [536, 201] on td "7" at bounding box center [537, 200] width 18 height 17
type input "[DATE]"
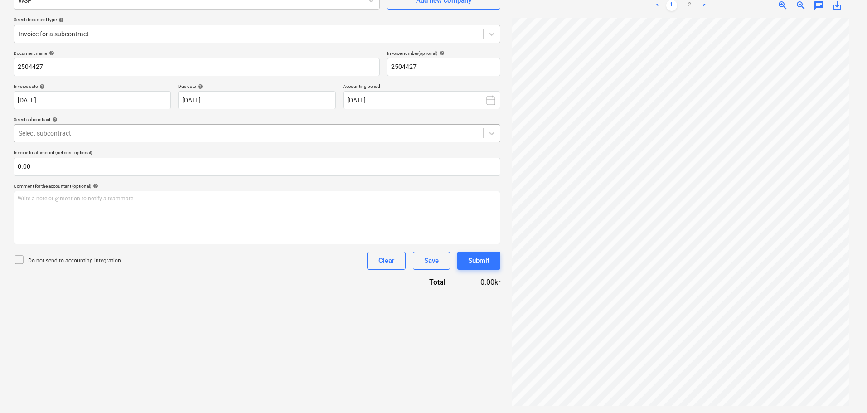
click at [236, 135] on div at bounding box center [249, 133] width 460 height 9
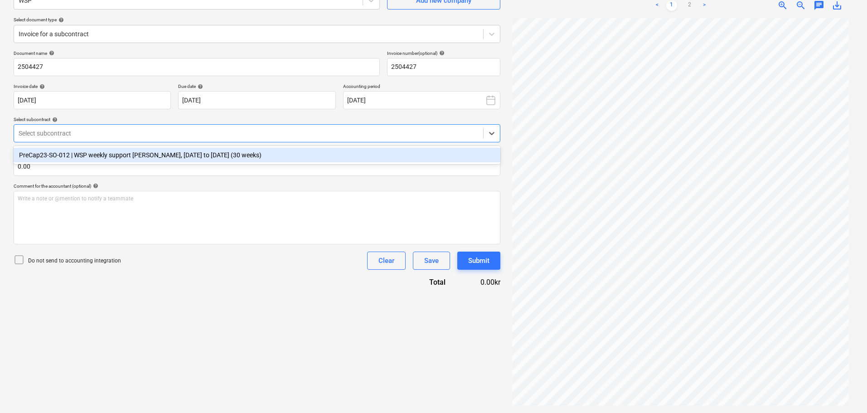
click at [160, 152] on div "PreCap23-SO-012 | WSP weekly support [PERSON_NAME], [DATE] to [DATE] (30 weeks)" at bounding box center [257, 155] width 487 height 15
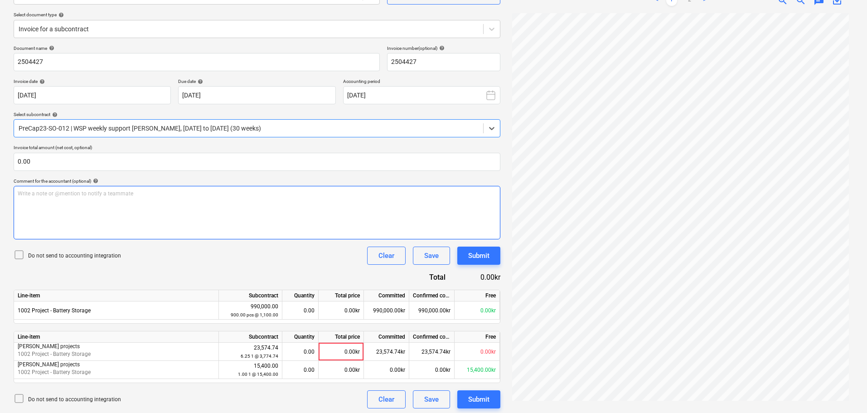
scroll to position [98, 0]
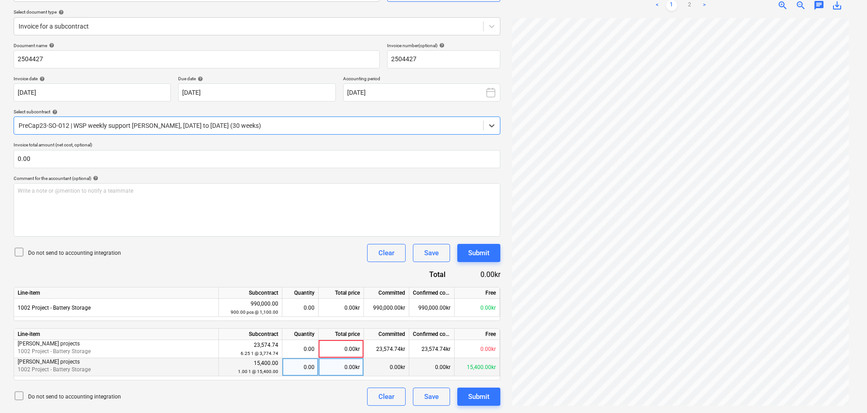
click at [301, 366] on div "0.00" at bounding box center [300, 367] width 29 height 18
type input "1"
click at [484, 398] on div "Submit" at bounding box center [478, 397] width 21 height 12
